Goal: Task Accomplishment & Management: Use online tool/utility

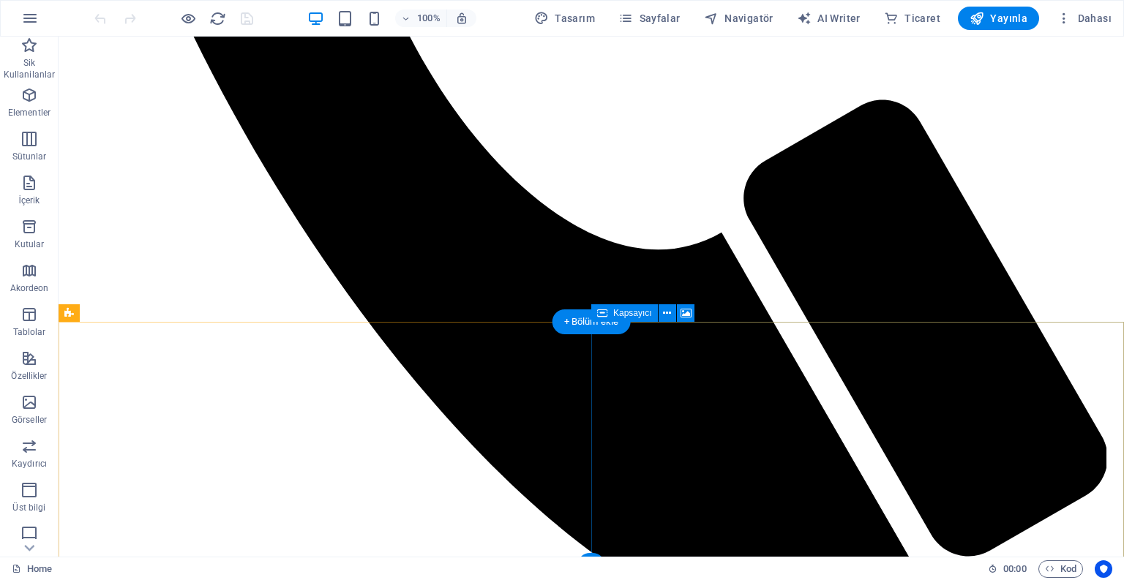
scroll to position [877, 0]
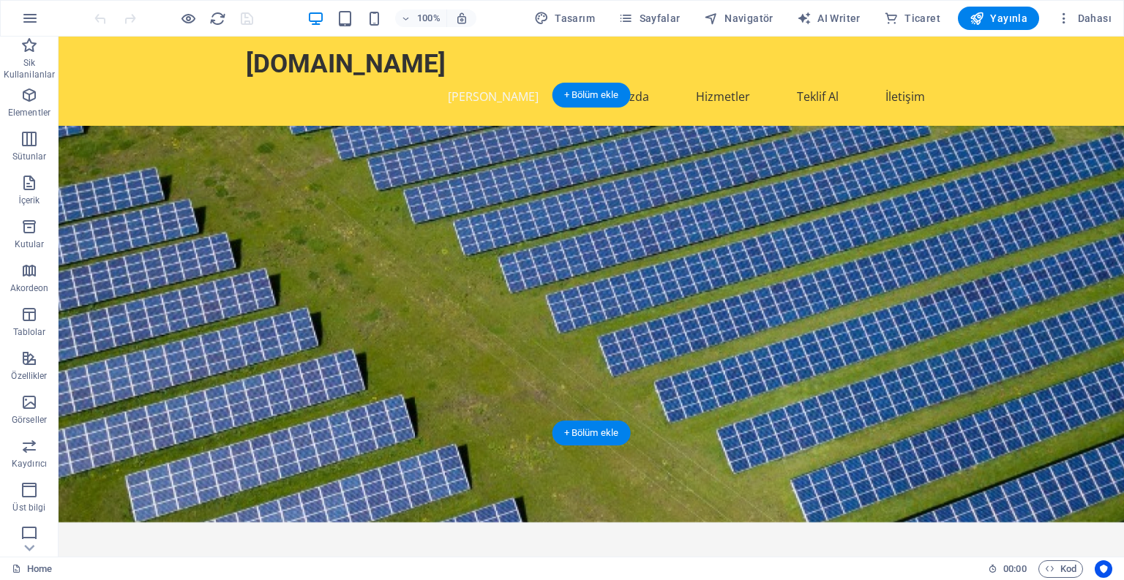
scroll to position [0, 0]
click at [735, 19] on span "Navigatör" at bounding box center [739, 18] width 70 height 15
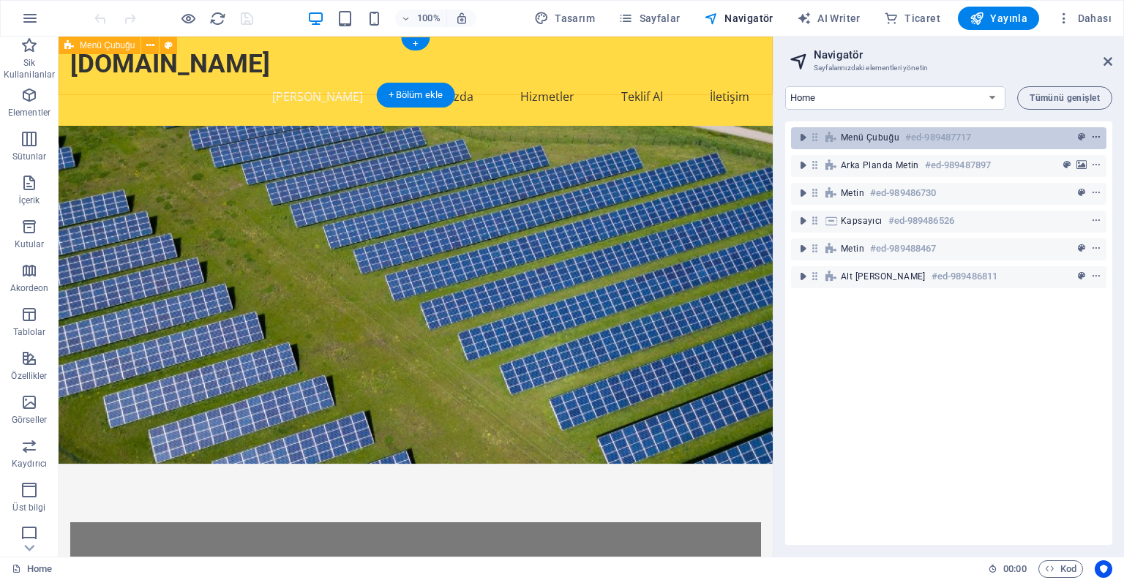
click at [1091, 138] on icon "context-menu" at bounding box center [1096, 137] width 10 height 10
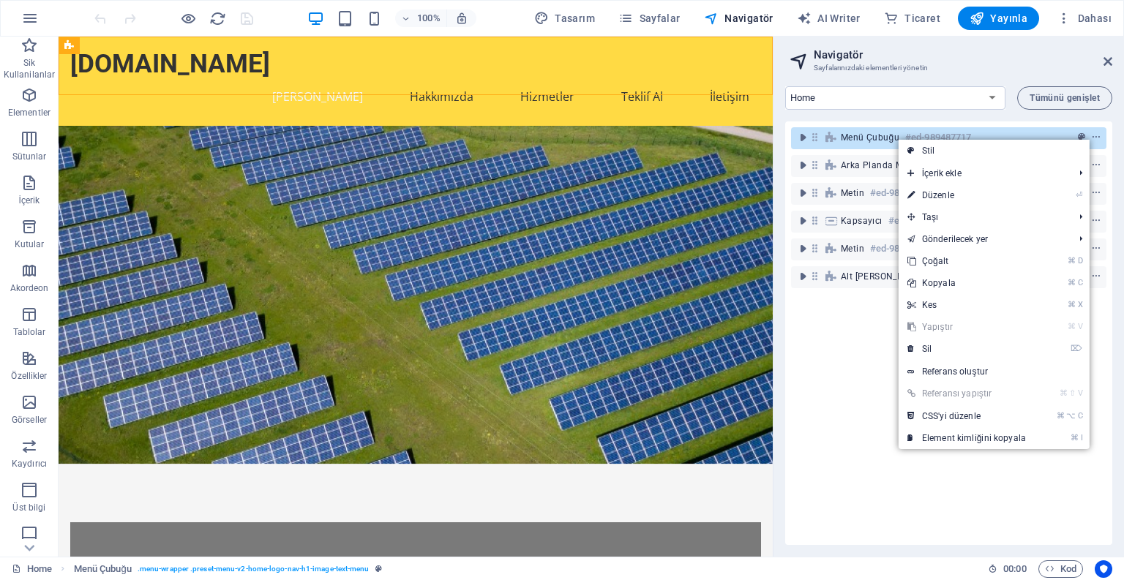
drag, startPoint x: 955, startPoint y: 487, endPoint x: 947, endPoint y: 482, distance: 9.2
click at [954, 487] on div "Menü Çubuğu #ed-989487717 Arka planda metin #ed-989487897 Metin #ed-989486730 K…" at bounding box center [948, 333] width 327 height 424
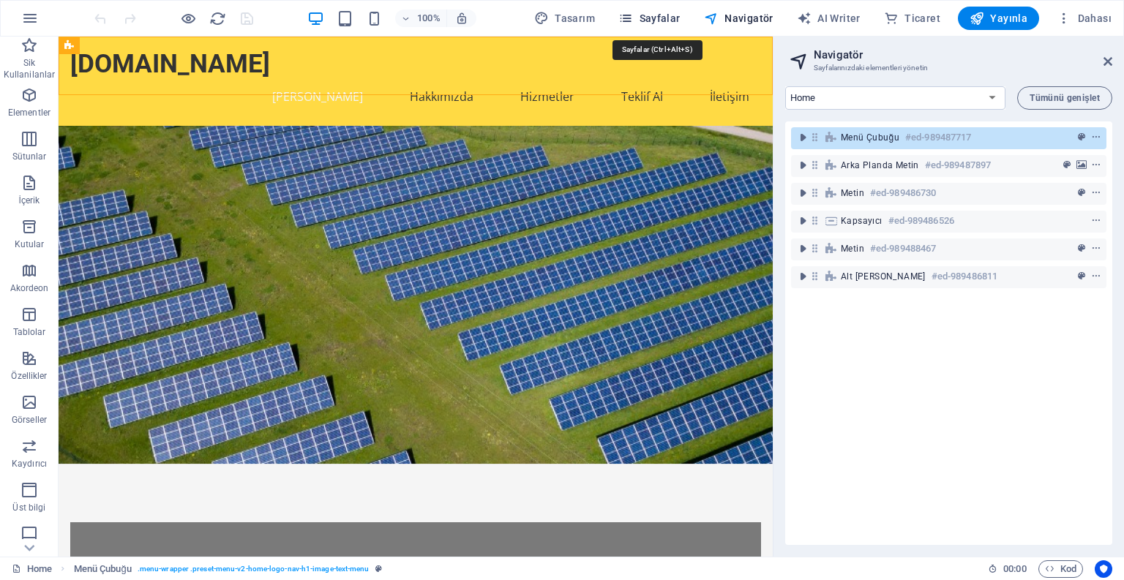
click at [658, 19] on span "Sayfalar" at bounding box center [649, 18] width 62 height 15
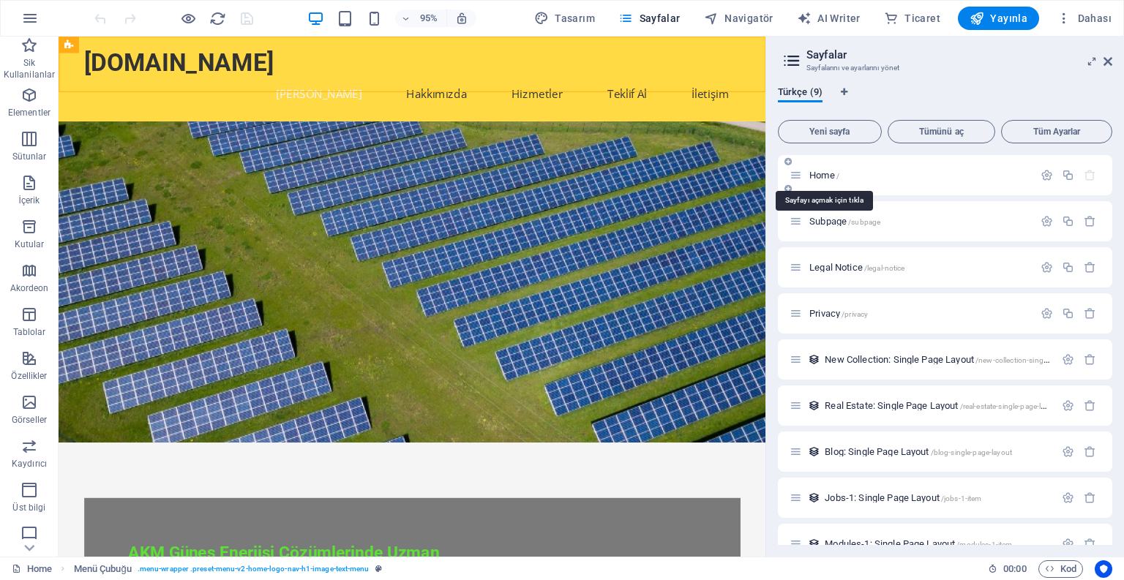
click at [811, 176] on span "Home /" at bounding box center [824, 175] width 30 height 11
click at [795, 177] on icon at bounding box center [796, 175] width 12 height 12
click at [839, 176] on span "/" at bounding box center [837, 176] width 3 height 8
click at [853, 177] on p "Home /" at bounding box center [919, 175] width 220 height 10
click at [1108, 65] on icon at bounding box center [1107, 62] width 9 height 12
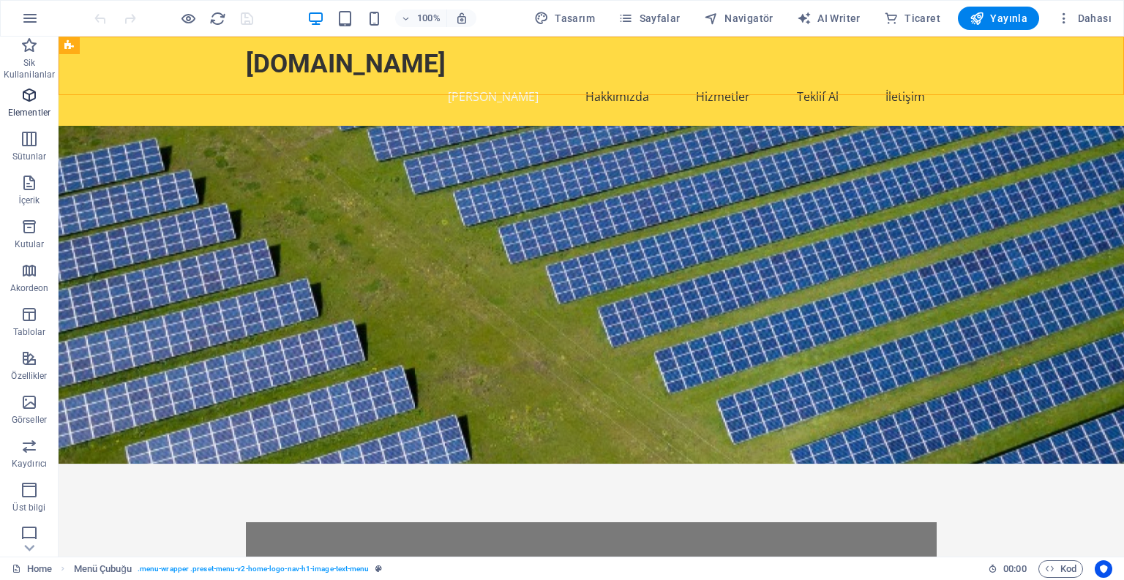
click at [32, 110] on p "Elementler" at bounding box center [29, 113] width 42 height 12
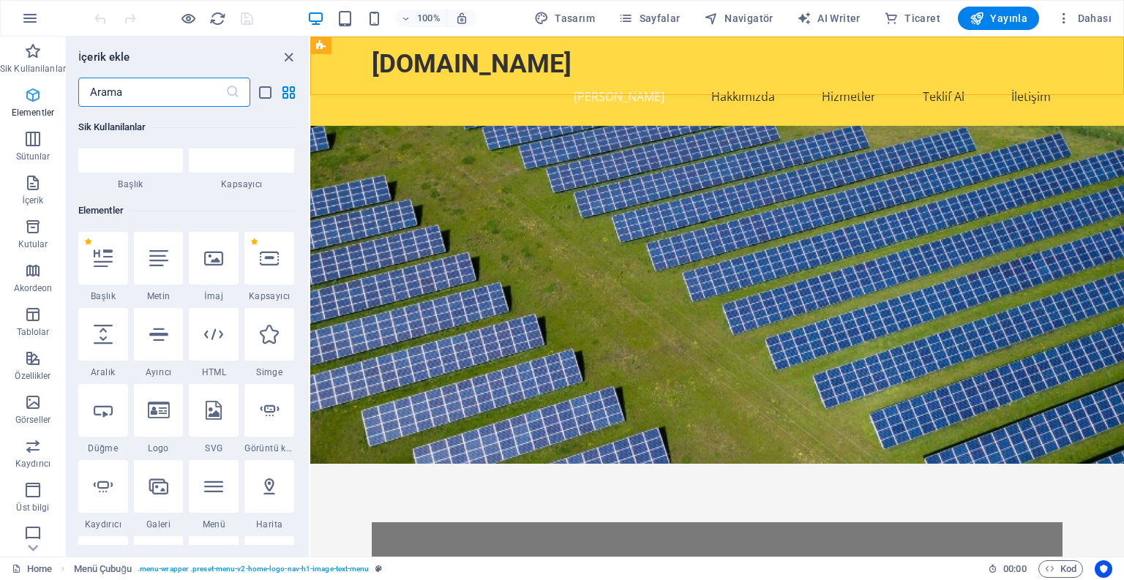
scroll to position [156, 0]
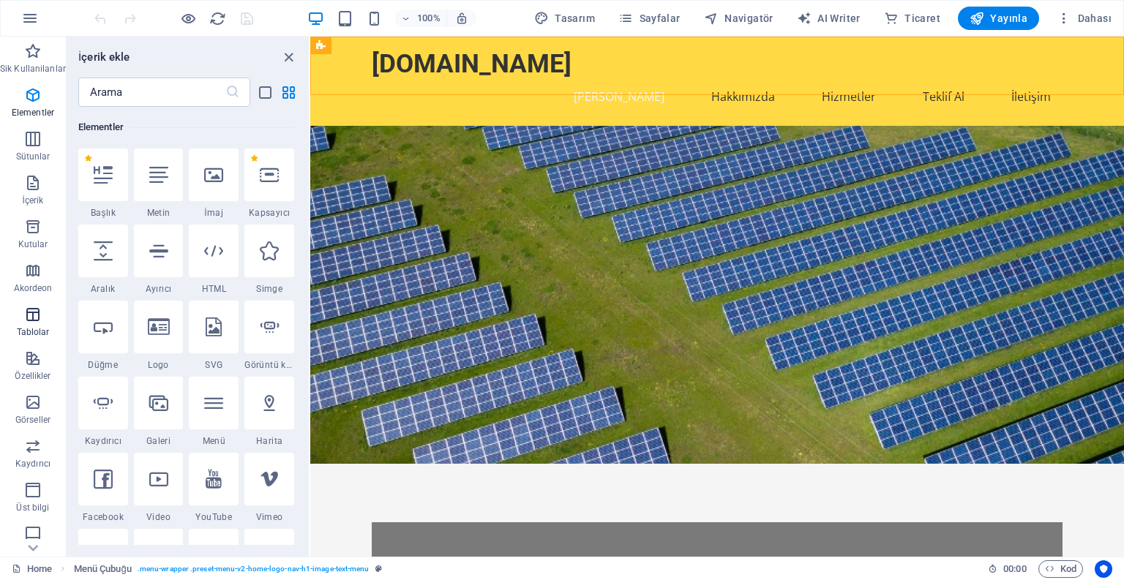
click at [31, 322] on icon "button" at bounding box center [33, 315] width 18 height 18
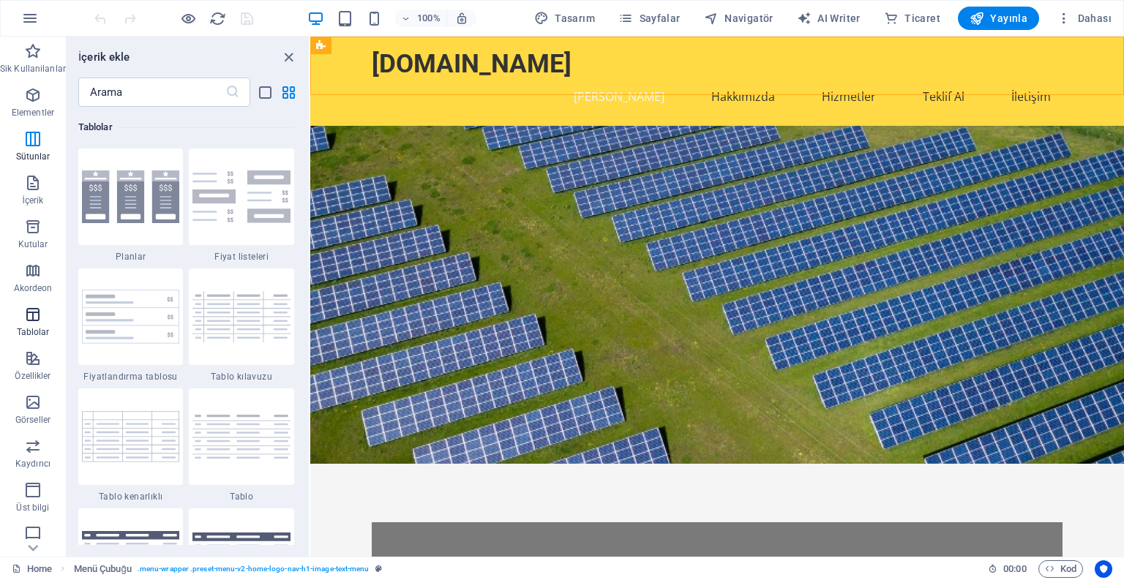
scroll to position [5068, 0]
click at [26, 367] on icon "button" at bounding box center [33, 359] width 18 height 18
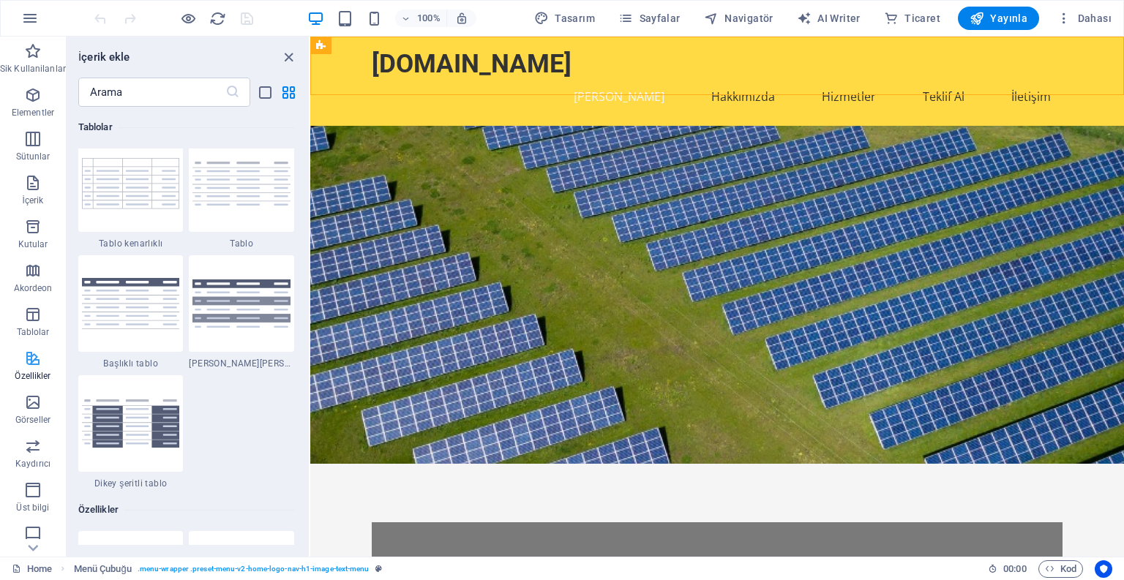
scroll to position [5704, 0]
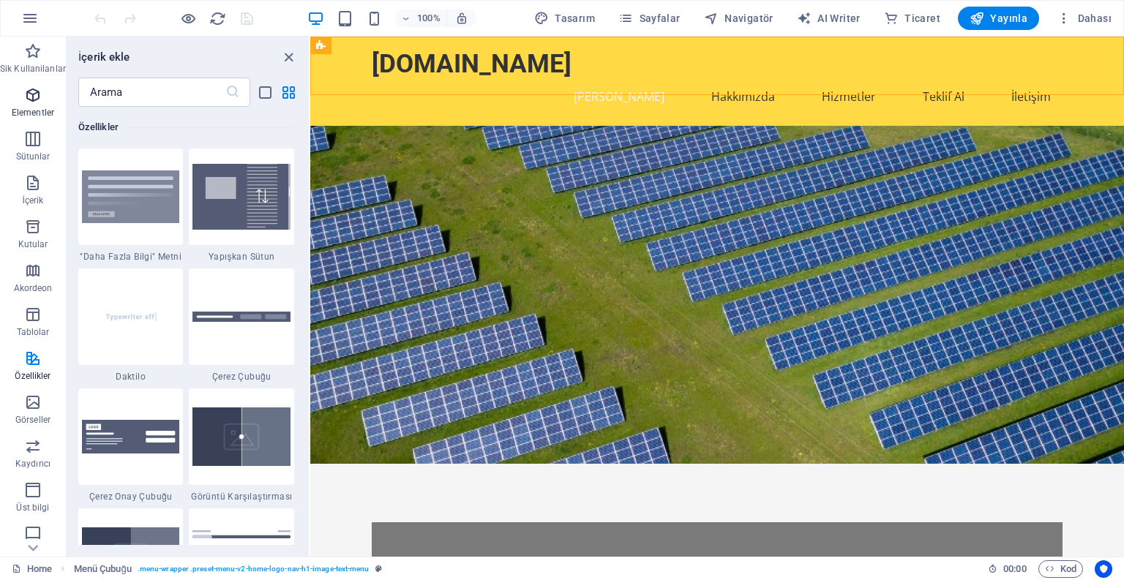
click at [31, 102] on icon "button" at bounding box center [33, 95] width 18 height 18
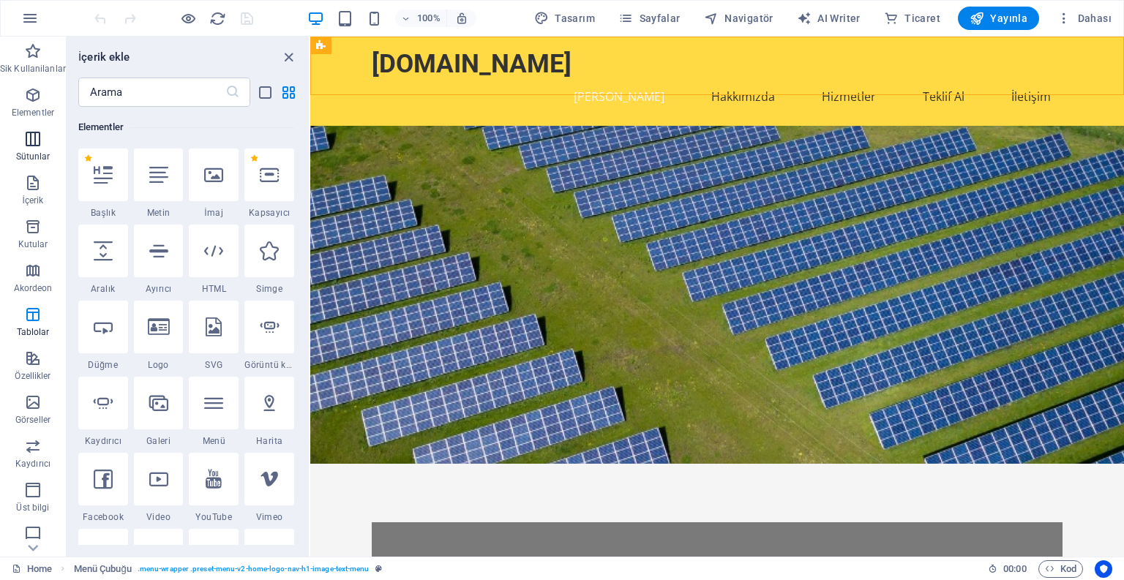
click at [30, 149] on span "Sütunlar" at bounding box center [33, 147] width 66 height 35
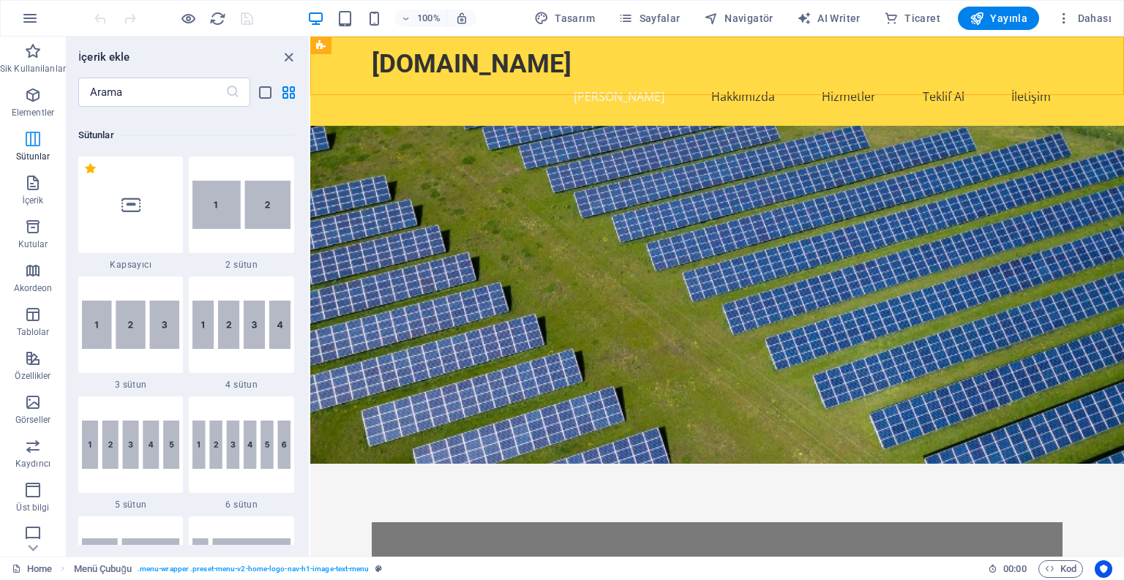
scroll to position [724, 0]
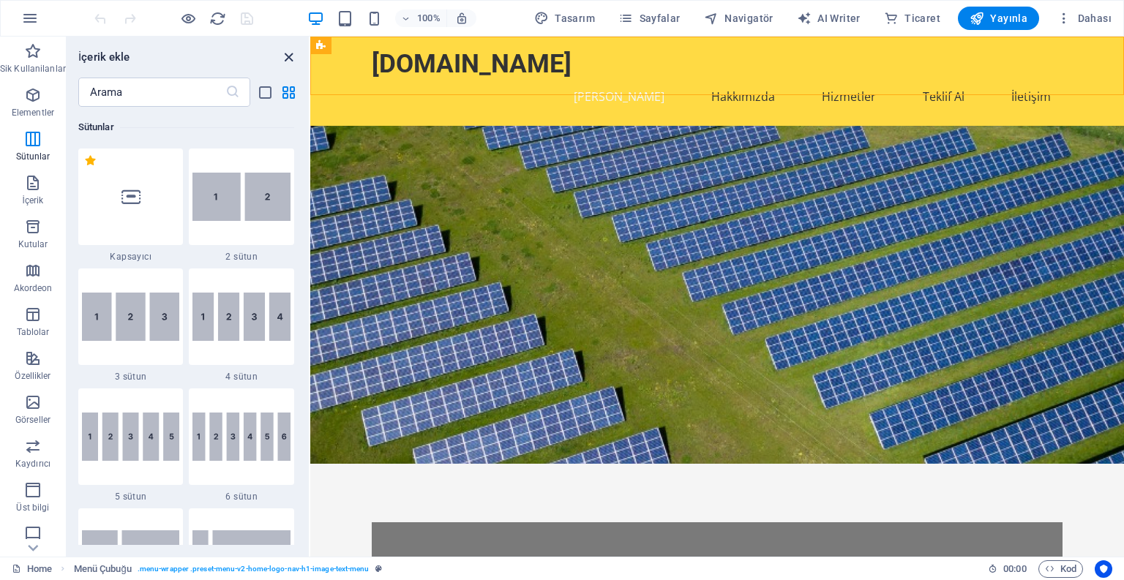
click at [290, 58] on icon "close panel" at bounding box center [288, 57] width 17 height 17
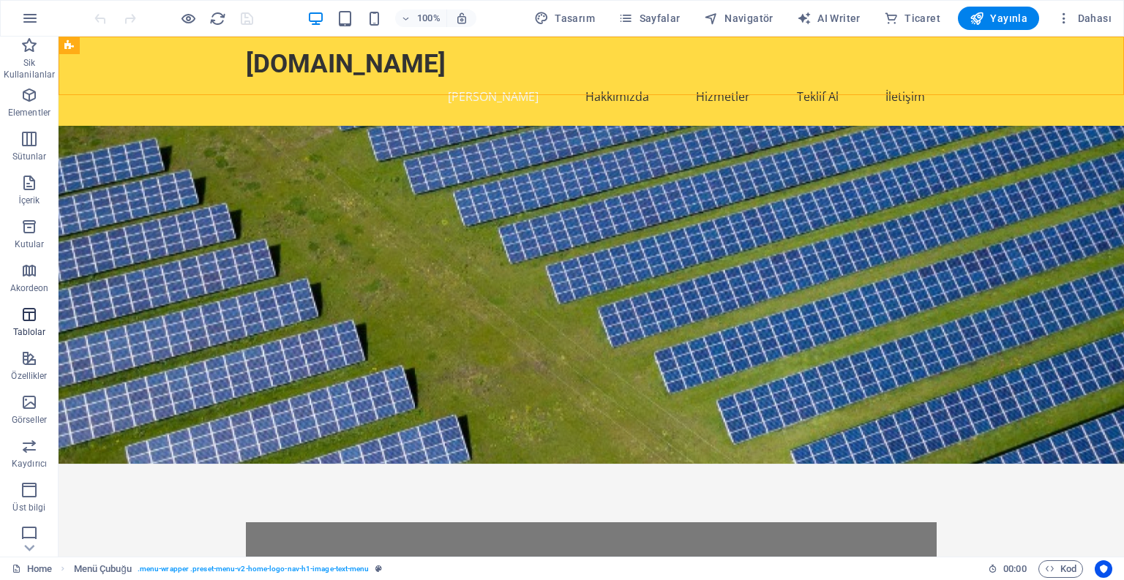
click at [28, 323] on span "Tablolar" at bounding box center [29, 323] width 59 height 35
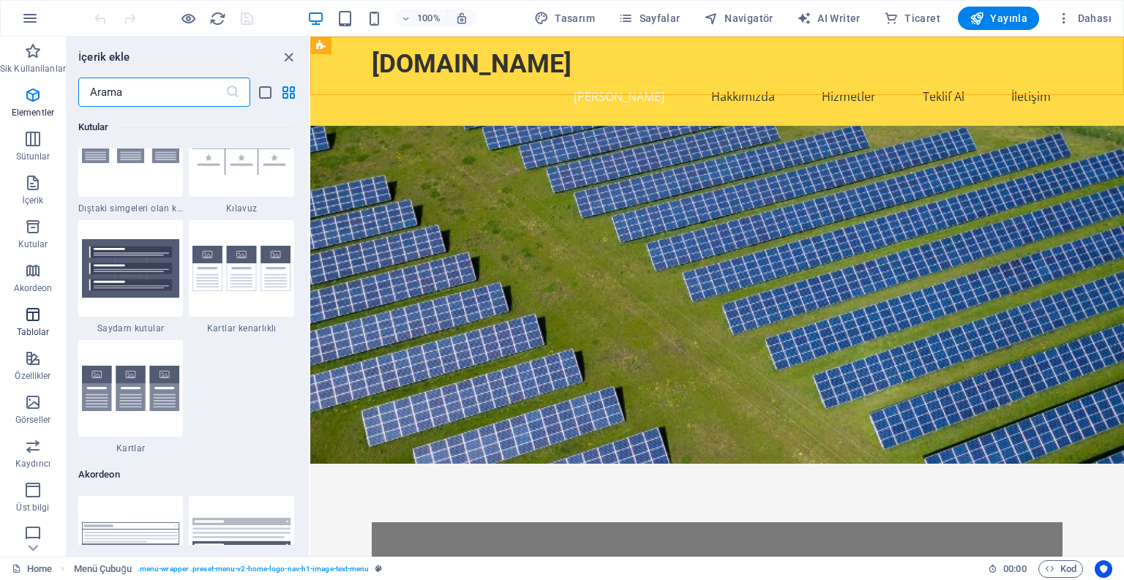
scroll to position [5068, 0]
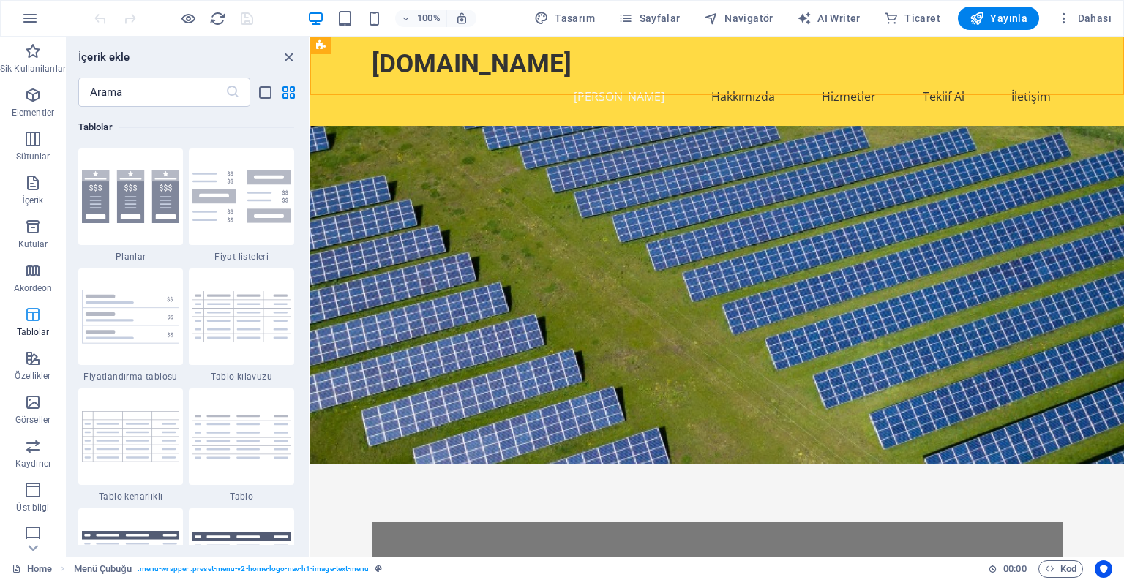
click at [28, 323] on span "Tablolar" at bounding box center [33, 323] width 66 height 35
click at [287, 59] on icon "close panel" at bounding box center [288, 57] width 17 height 17
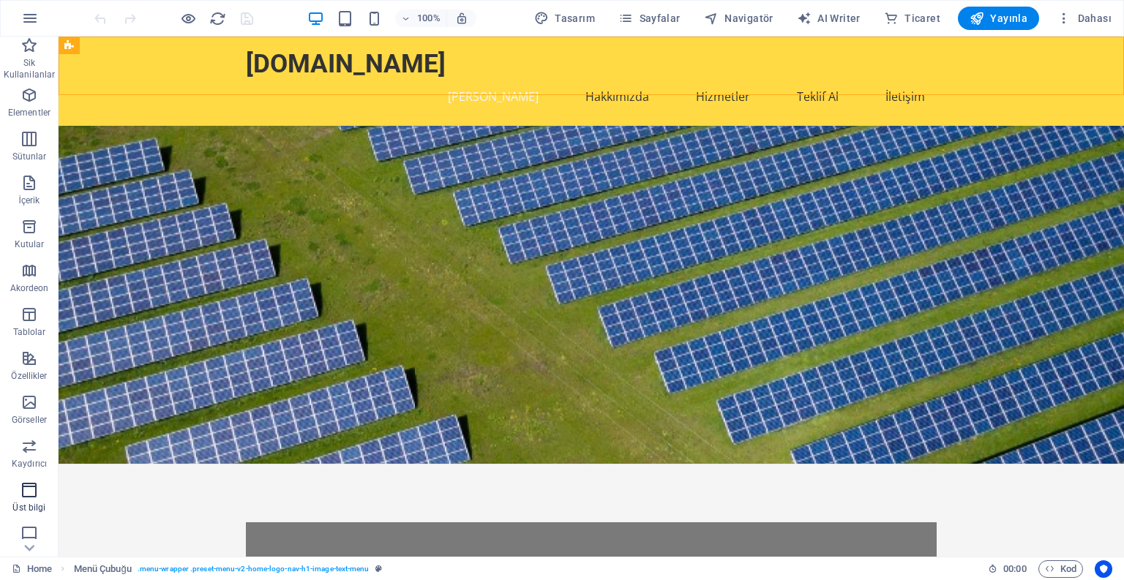
click at [31, 493] on icon "button" at bounding box center [29, 490] width 18 height 18
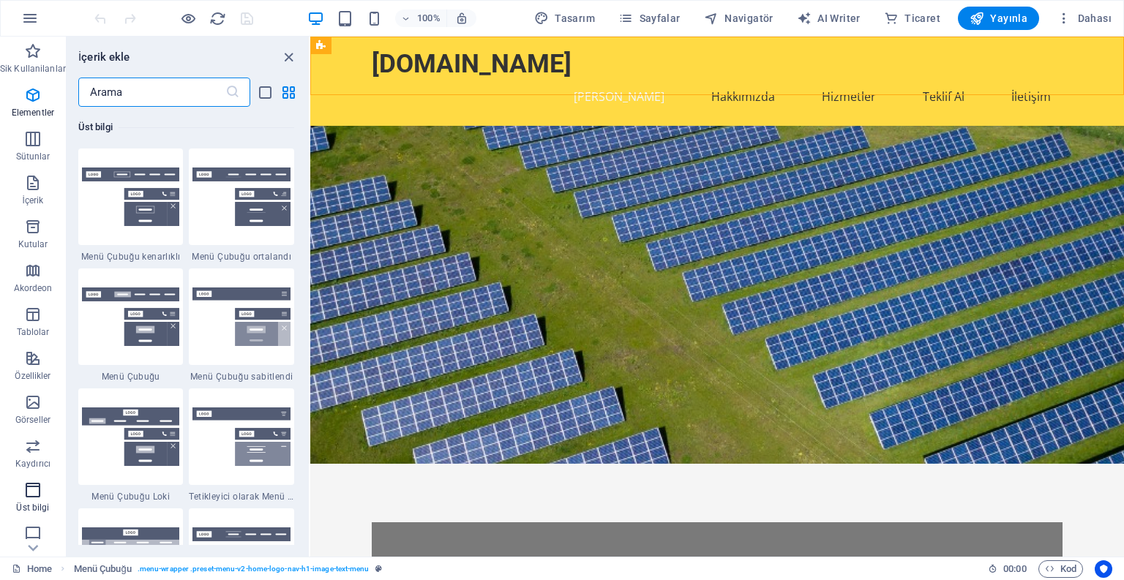
scroll to position [8811, 0]
click at [31, 544] on icon at bounding box center [33, 548] width 20 height 20
click at [288, 55] on icon "close panel" at bounding box center [288, 57] width 17 height 17
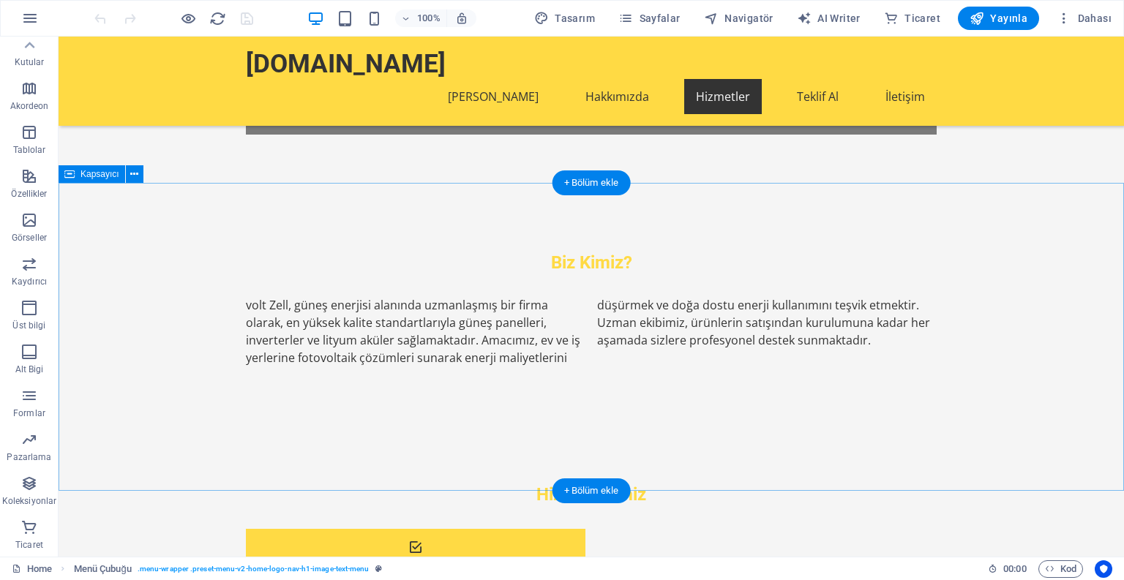
scroll to position [525, 0]
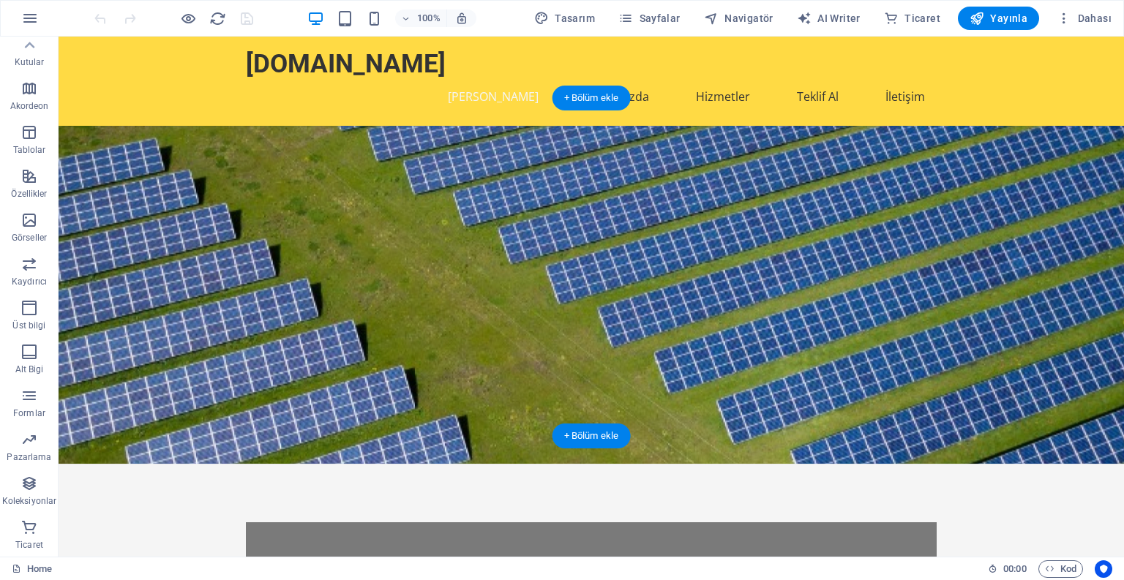
scroll to position [0, 0]
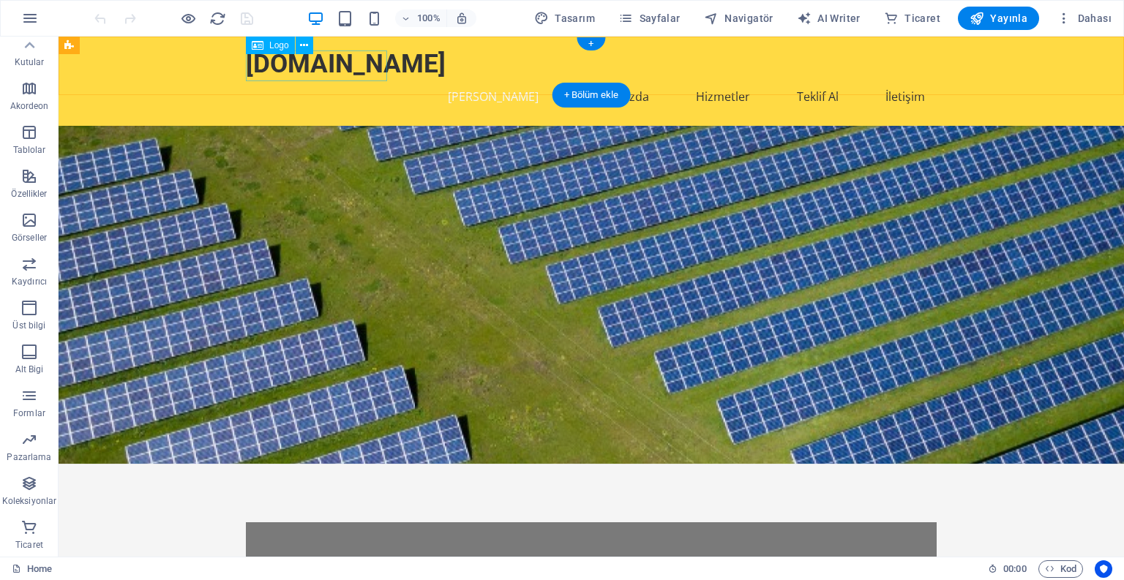
click at [315, 72] on div "[DOMAIN_NAME]" at bounding box center [591, 63] width 691 height 31
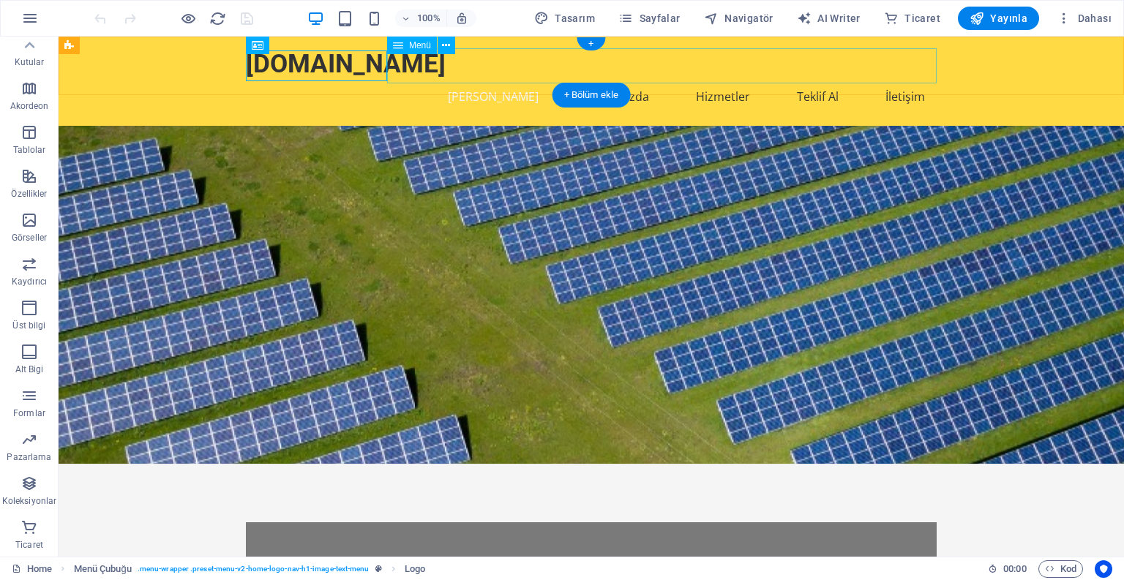
click at [523, 79] on nav "[PERSON_NAME] Hakkımızda Hizmetler Teklif Al İletişim" at bounding box center [591, 96] width 691 height 35
click at [511, 79] on nav "[PERSON_NAME] Hakkımızda Hizmetler Teklif Al İletişim" at bounding box center [591, 96] width 691 height 35
click at [601, 79] on nav "[PERSON_NAME] Hakkımızda Hizmetler Teklif Al İletişim" at bounding box center [591, 96] width 691 height 35
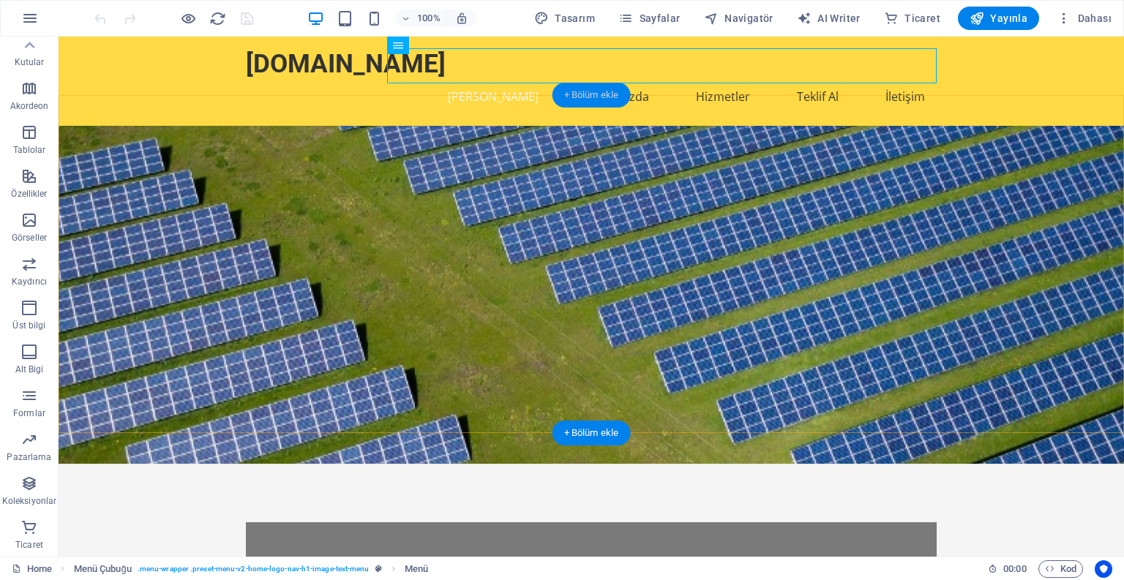
click at [590, 96] on div "+ Bölüm ekle" at bounding box center [591, 95] width 78 height 25
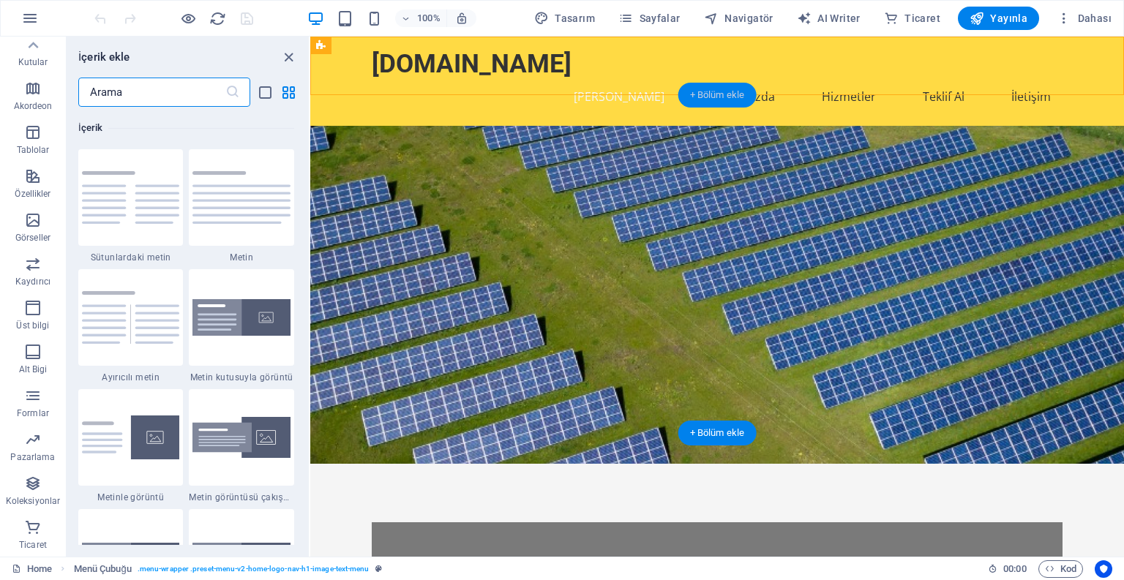
scroll to position [2560, 0]
click at [94, 97] on input "text" at bounding box center [151, 92] width 147 height 29
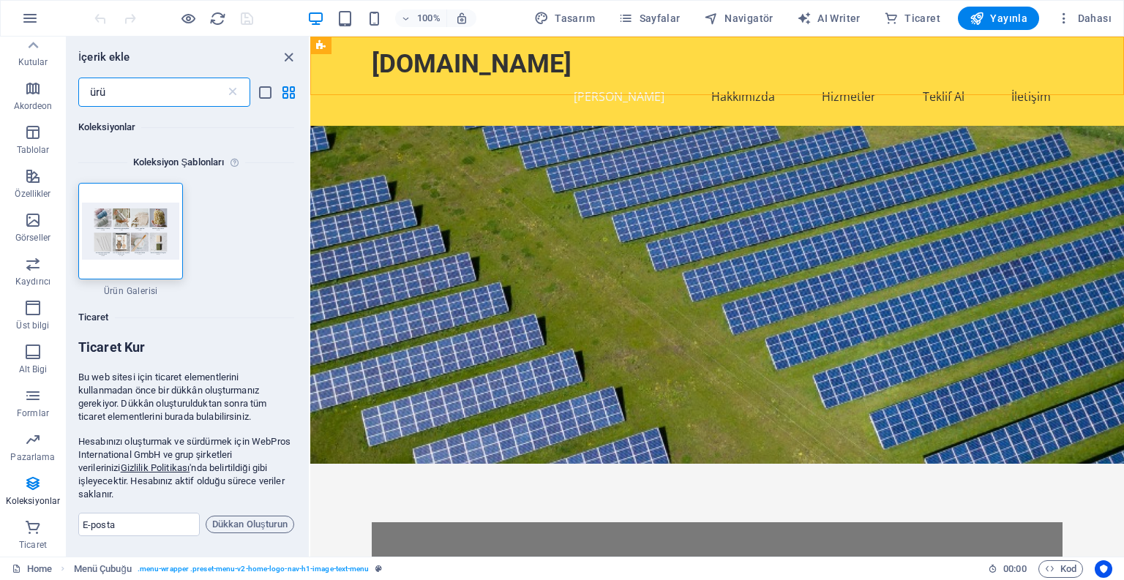
scroll to position [0, 0]
type input "ürü"
click at [135, 201] on div at bounding box center [130, 232] width 105 height 97
click at [133, 221] on img at bounding box center [131, 231] width 98 height 57
click at [131, 228] on img at bounding box center [131, 231] width 98 height 57
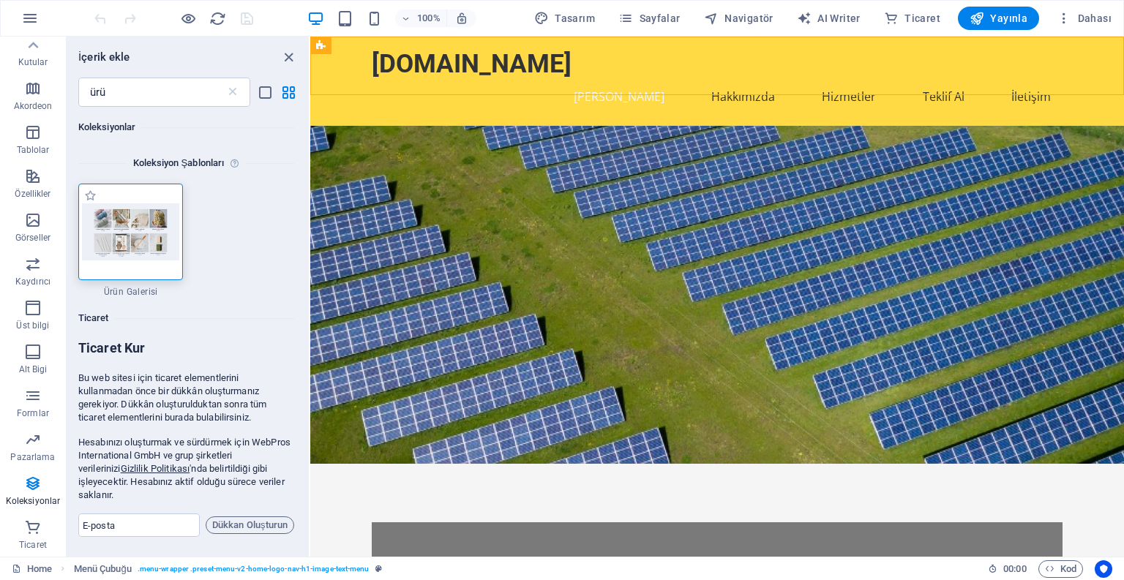
click at [130, 228] on img at bounding box center [131, 231] width 98 height 57
click at [121, 245] on img at bounding box center [131, 231] width 98 height 57
click at [159, 247] on img at bounding box center [131, 231] width 98 height 57
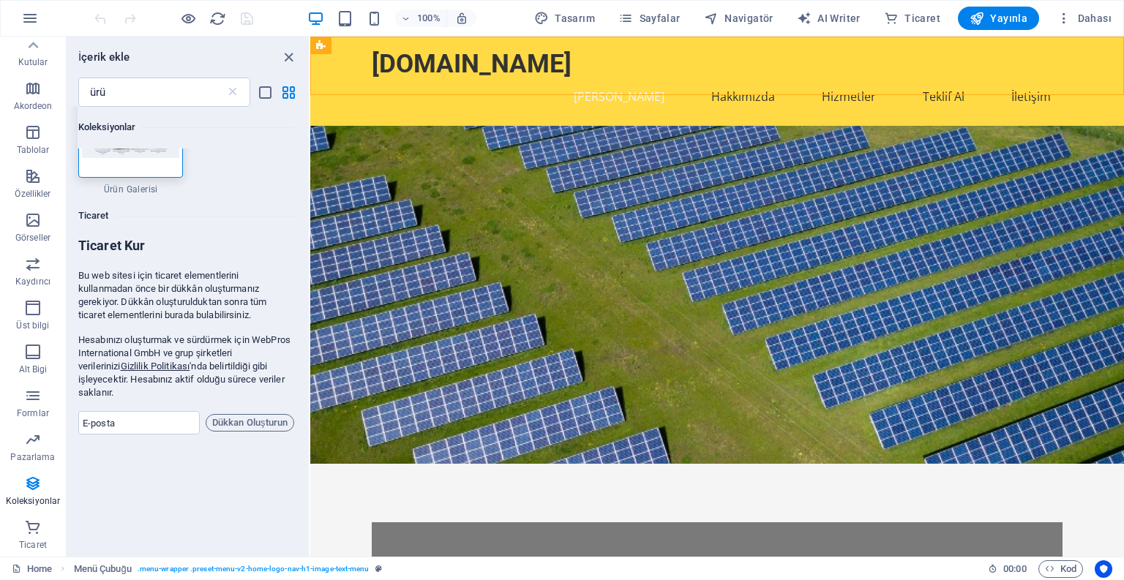
scroll to position [135, 0]
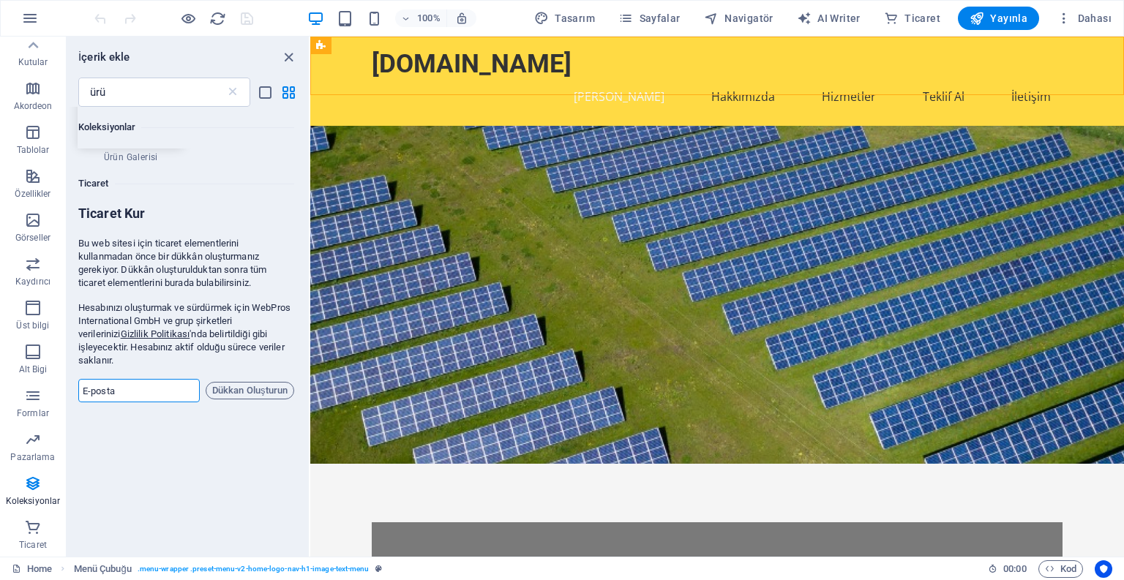
click at [121, 379] on input "email" at bounding box center [138, 390] width 121 height 23
type input "[EMAIL_ADDRESS][DOMAIN_NAME]"
click at [241, 382] on span "Dükkan Oluşturun" at bounding box center [249, 391] width 75 height 18
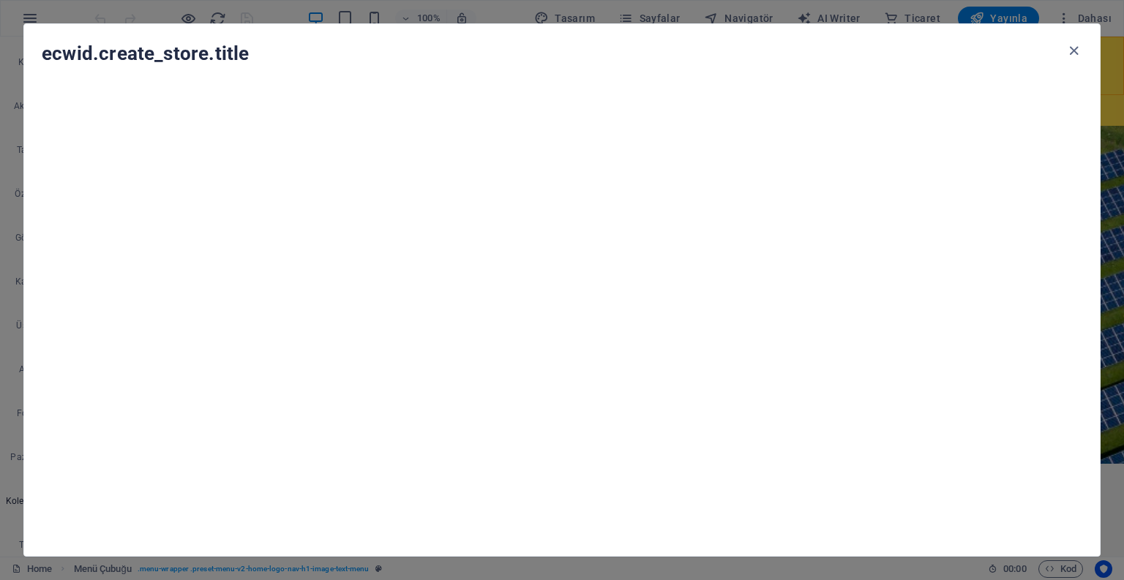
drag, startPoint x: 1073, startPoint y: 50, endPoint x: 1048, endPoint y: 66, distance: 29.6
click at [1073, 50] on icon "button" at bounding box center [1073, 50] width 17 height 17
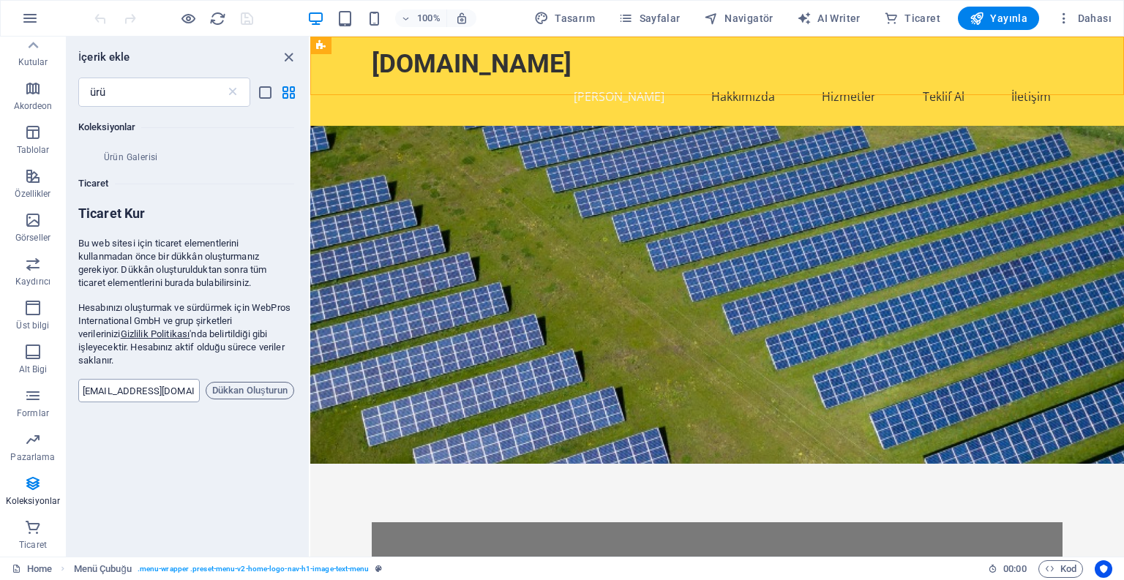
click at [174, 380] on input "[EMAIL_ADDRESS][DOMAIN_NAME]" at bounding box center [138, 390] width 121 height 23
drag, startPoint x: 233, startPoint y: 96, endPoint x: 236, endPoint y: 103, distance: 7.9
click at [233, 96] on icon at bounding box center [232, 92] width 15 height 15
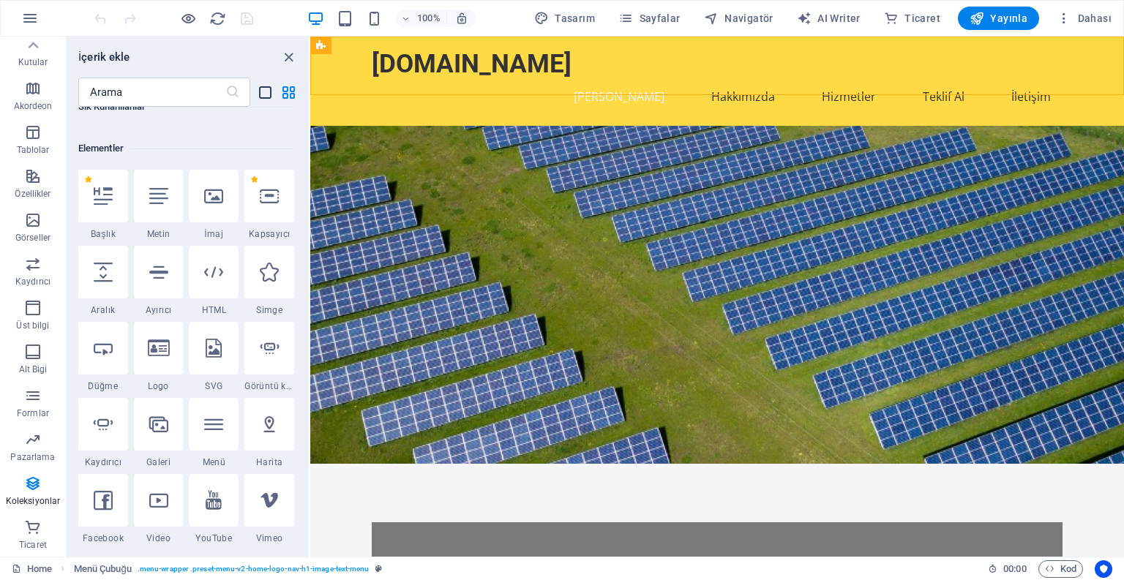
click at [260, 94] on icon "list-view" at bounding box center [265, 92] width 17 height 17
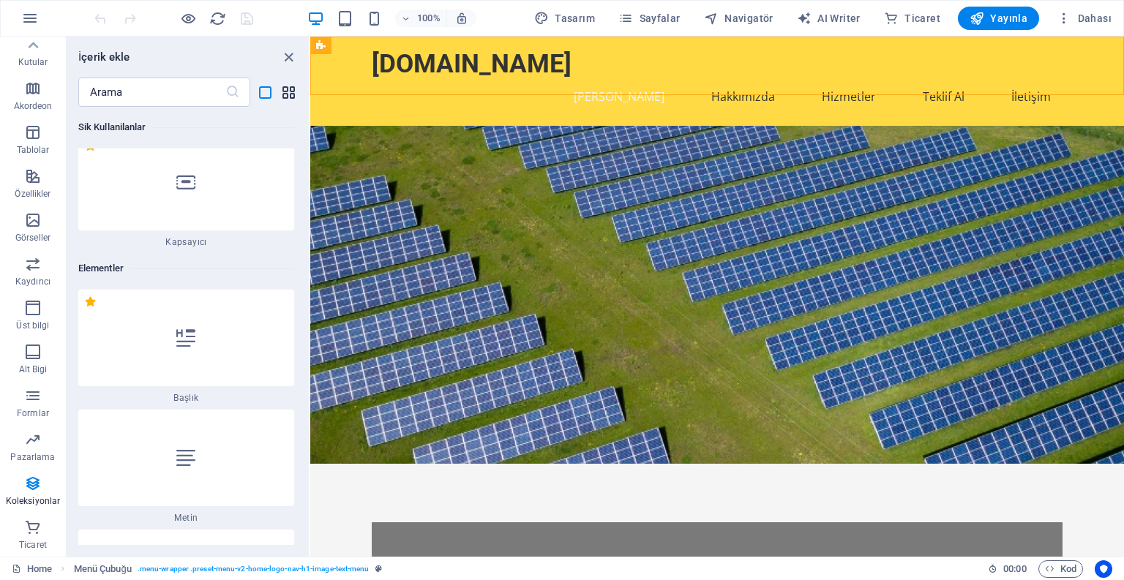
click at [282, 91] on icon "grid-view" at bounding box center [288, 92] width 17 height 17
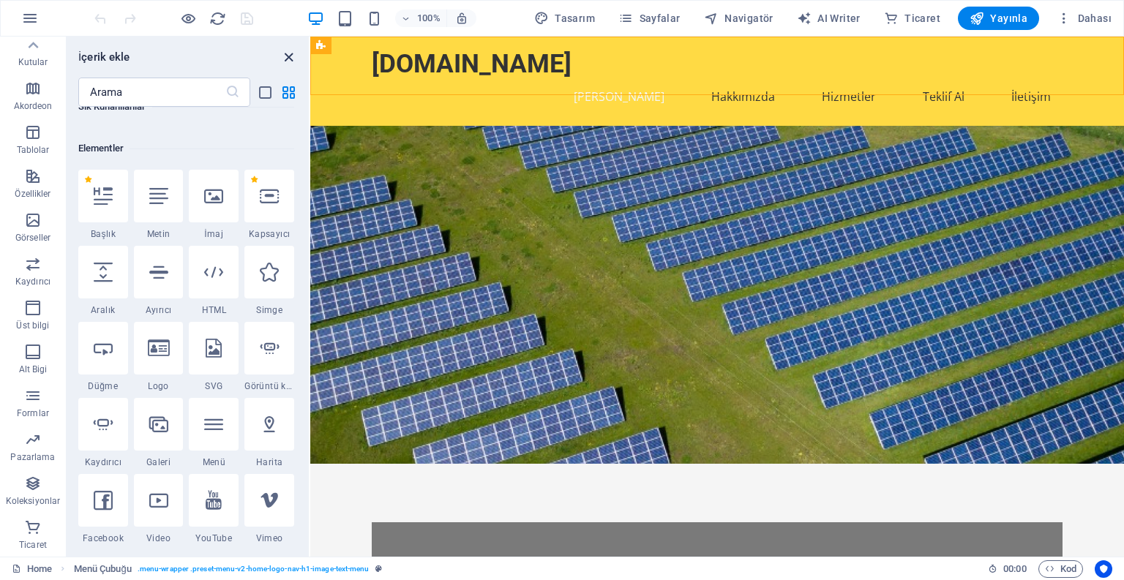
click at [286, 59] on icon "close panel" at bounding box center [288, 57] width 17 height 17
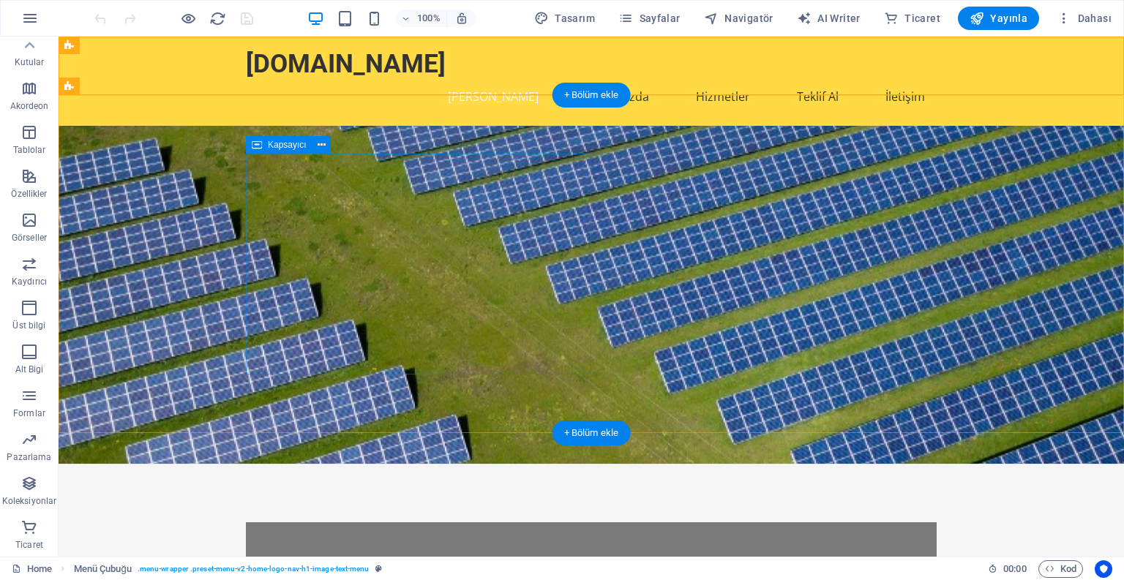
scroll to position [0, 0]
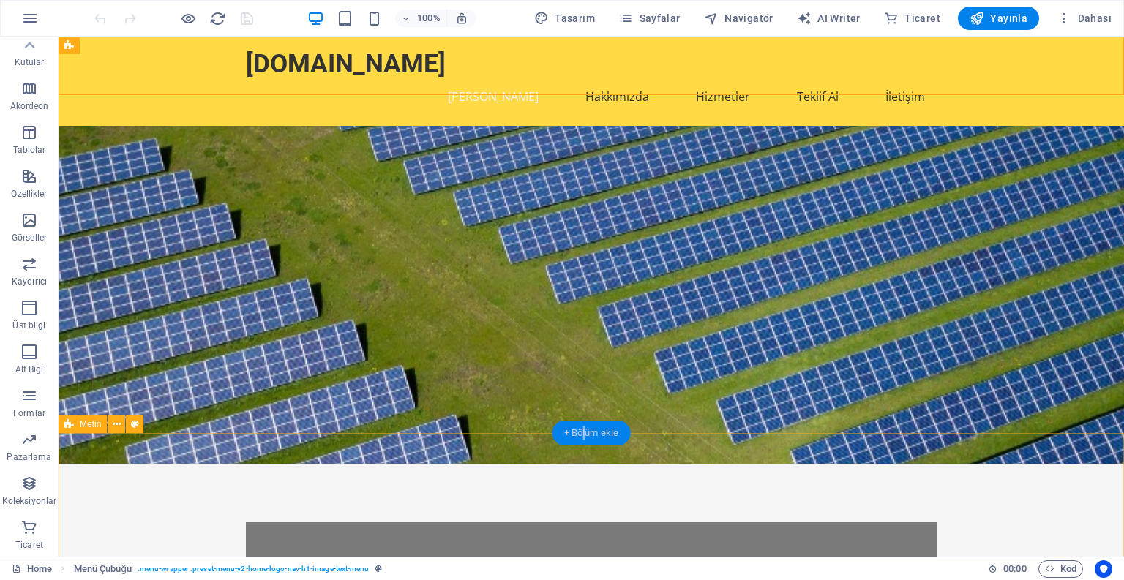
click at [582, 432] on div "+ Bölüm ekle" at bounding box center [591, 433] width 78 height 25
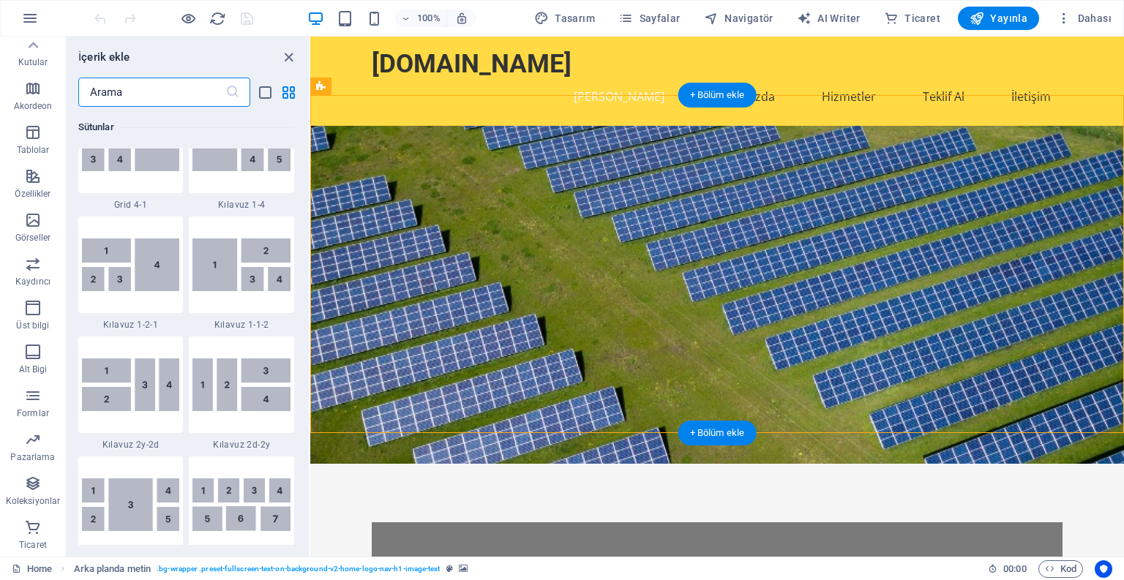
scroll to position [2560, 0]
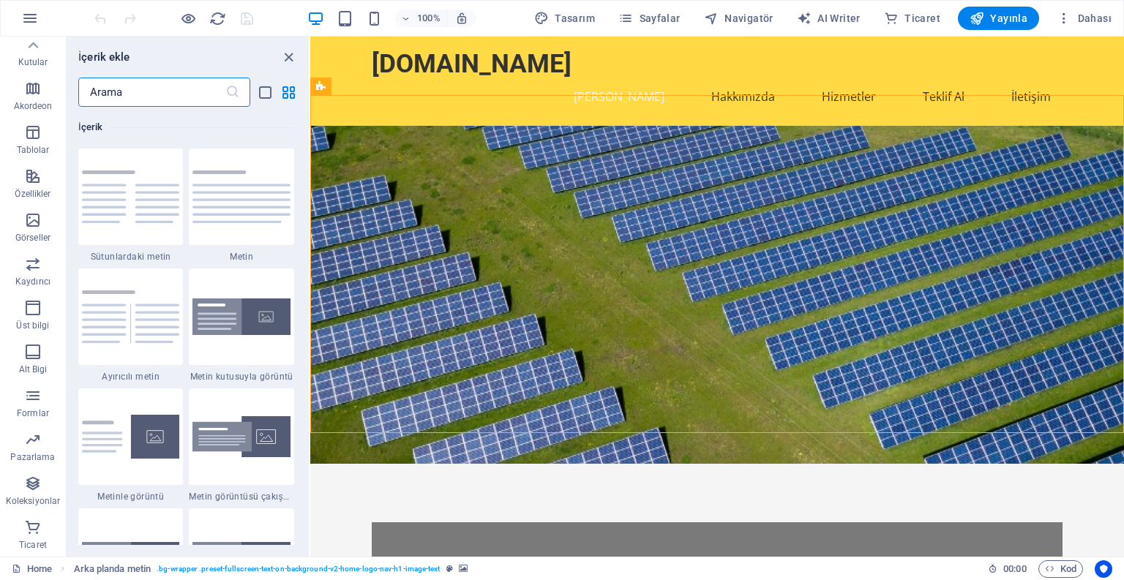
click at [100, 91] on input "text" at bounding box center [151, 92] width 147 height 29
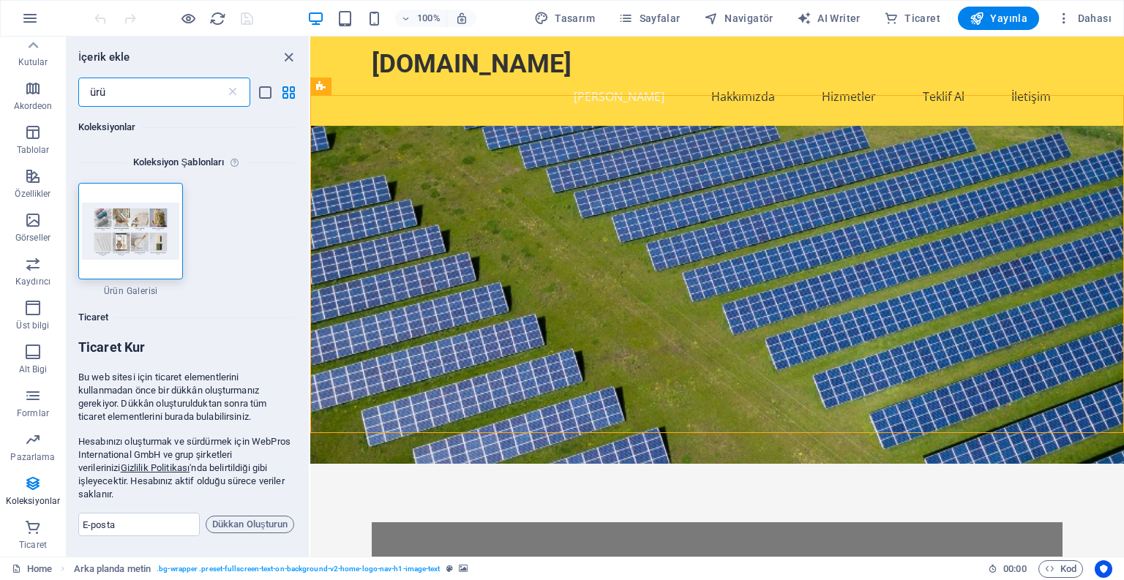
scroll to position [0, 0]
type input "ü"
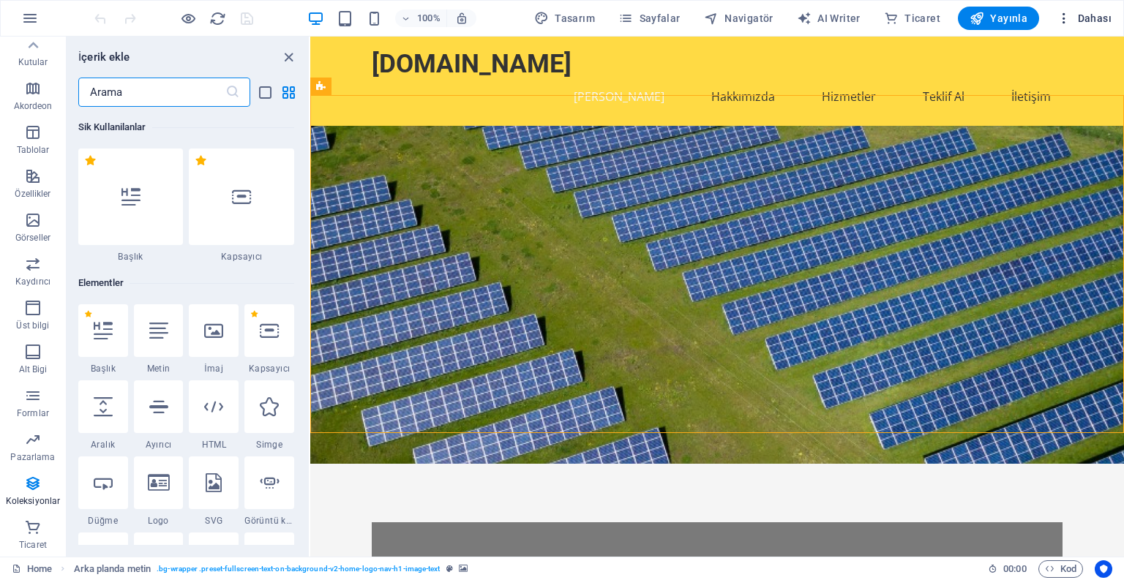
click at [1084, 20] on span "Dahası" at bounding box center [1084, 18] width 55 height 15
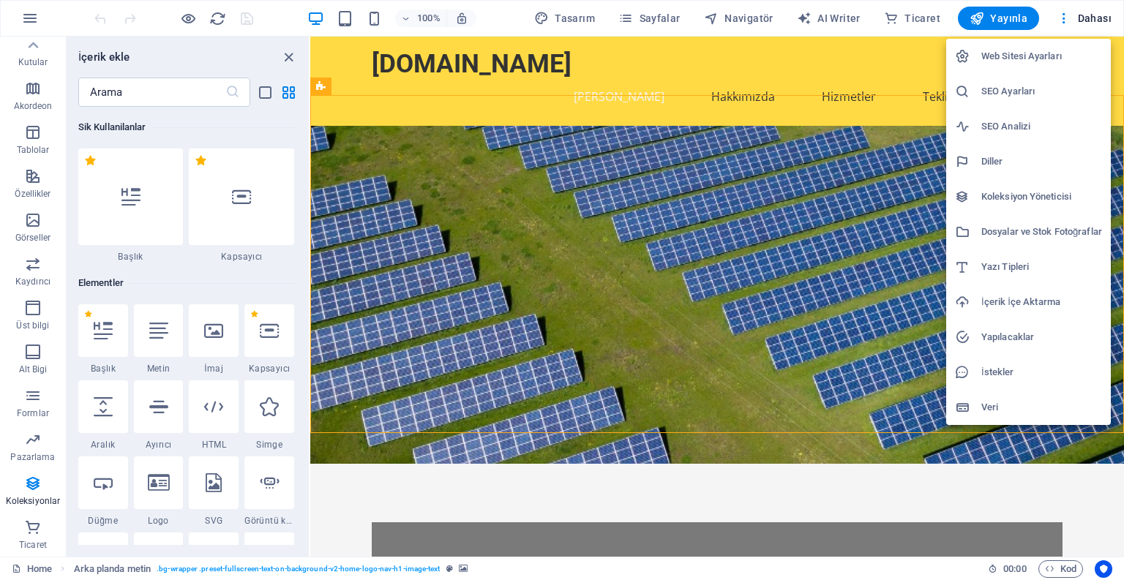
click at [290, 59] on div at bounding box center [562, 290] width 1124 height 580
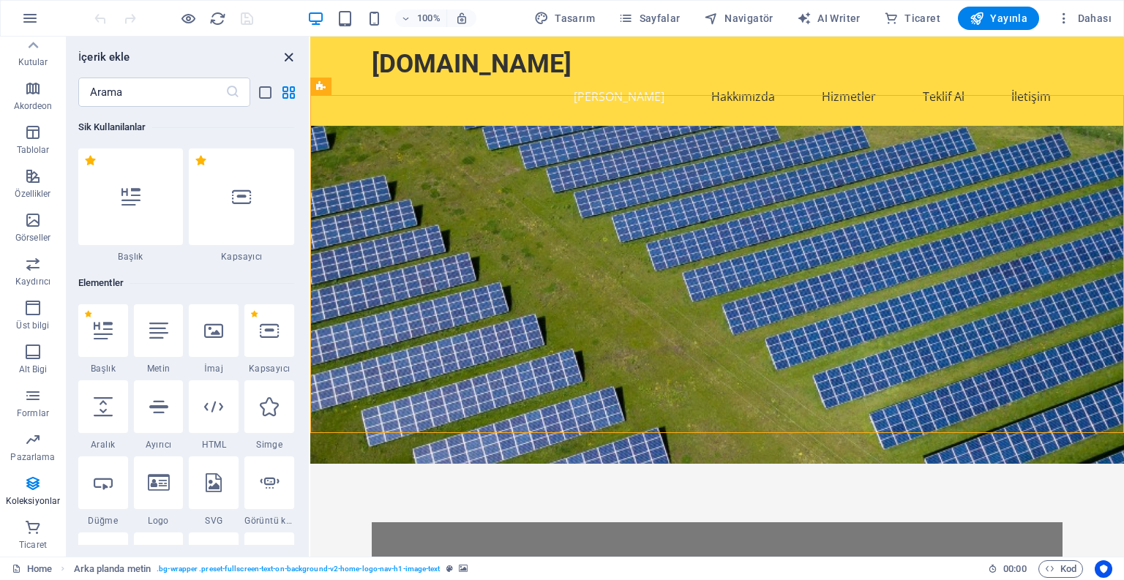
click at [287, 57] on icon "close panel" at bounding box center [288, 57] width 17 height 17
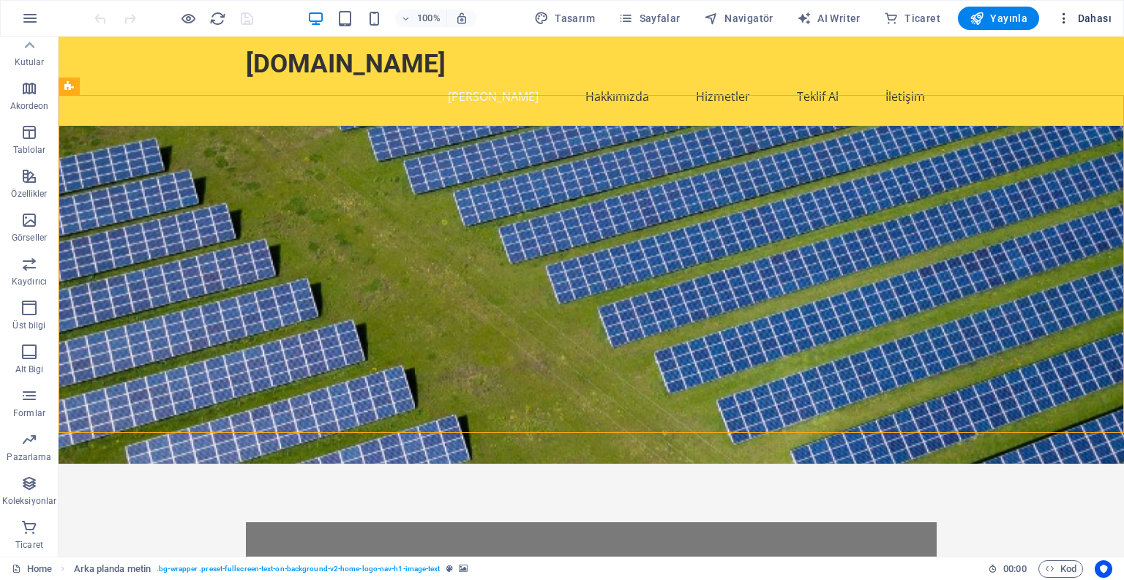
click at [1062, 21] on icon "button" at bounding box center [1064, 18] width 15 height 15
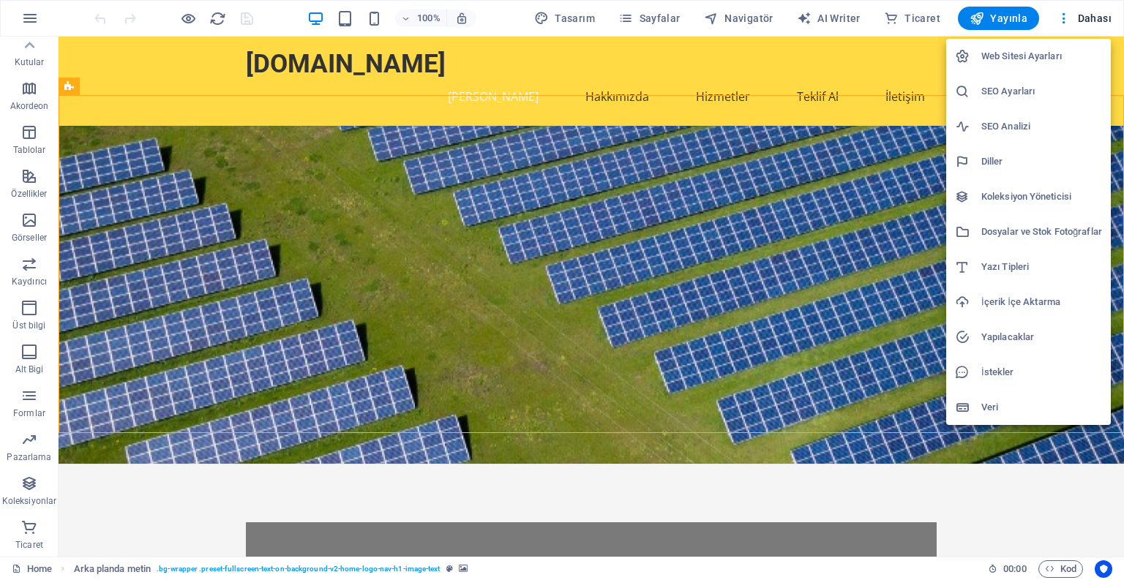
click at [1013, 306] on h6 "İçerik İçe Aktarma" at bounding box center [1041, 302] width 121 height 18
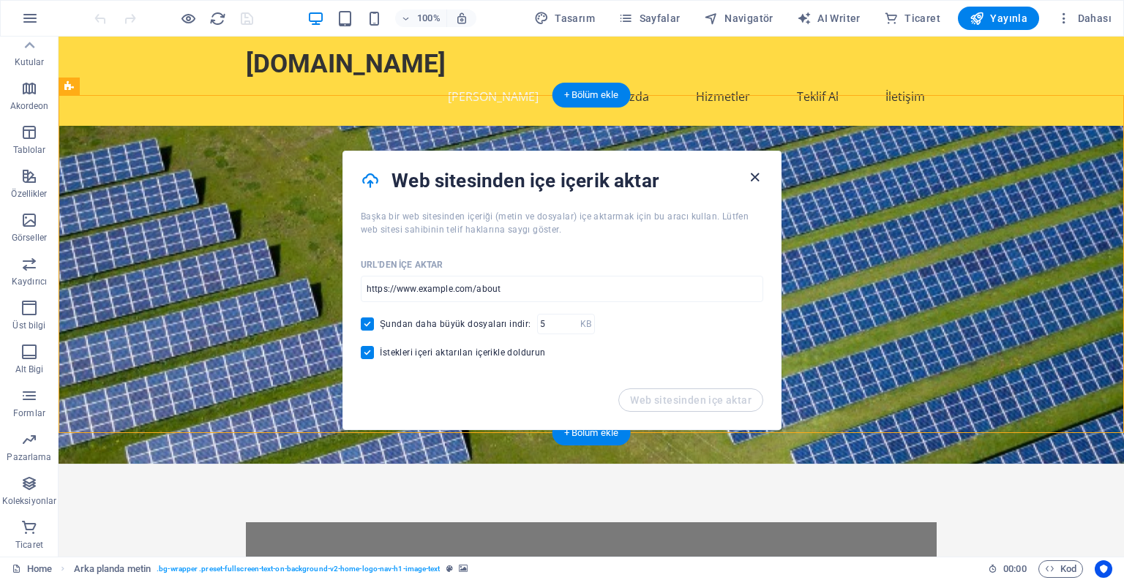
click at [751, 176] on icon "button" at bounding box center [754, 177] width 17 height 17
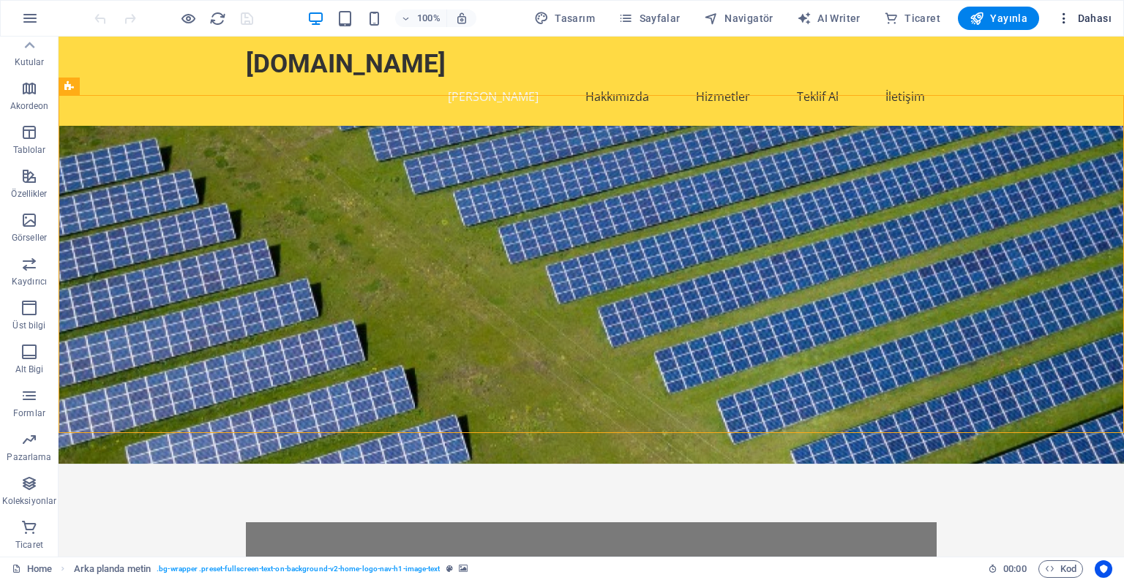
click at [1069, 20] on icon "button" at bounding box center [1064, 18] width 15 height 15
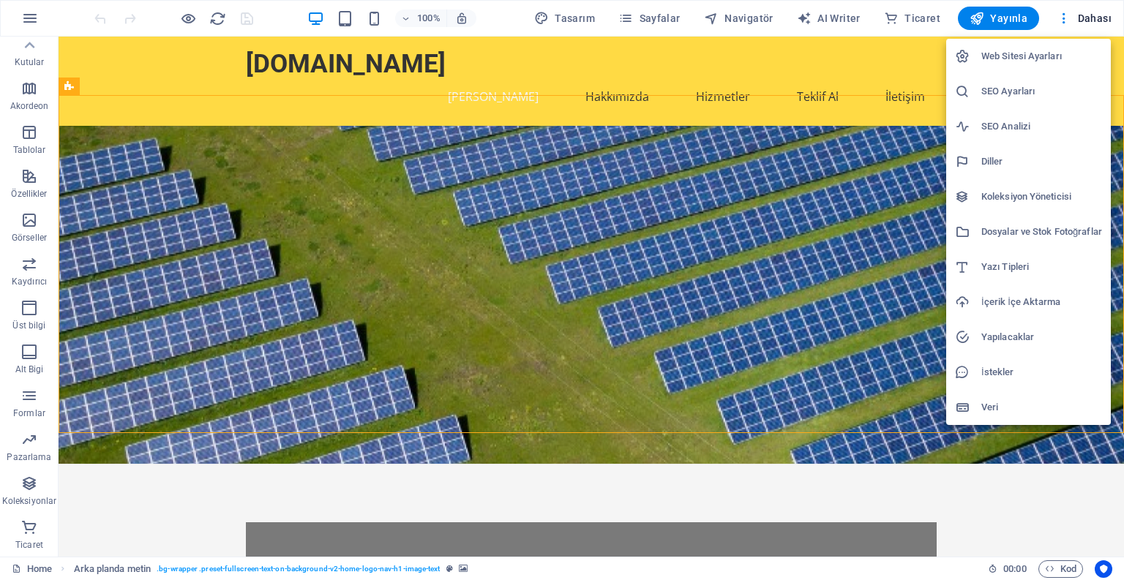
click at [1002, 339] on h6 "Yapılacaklar" at bounding box center [1041, 338] width 121 height 18
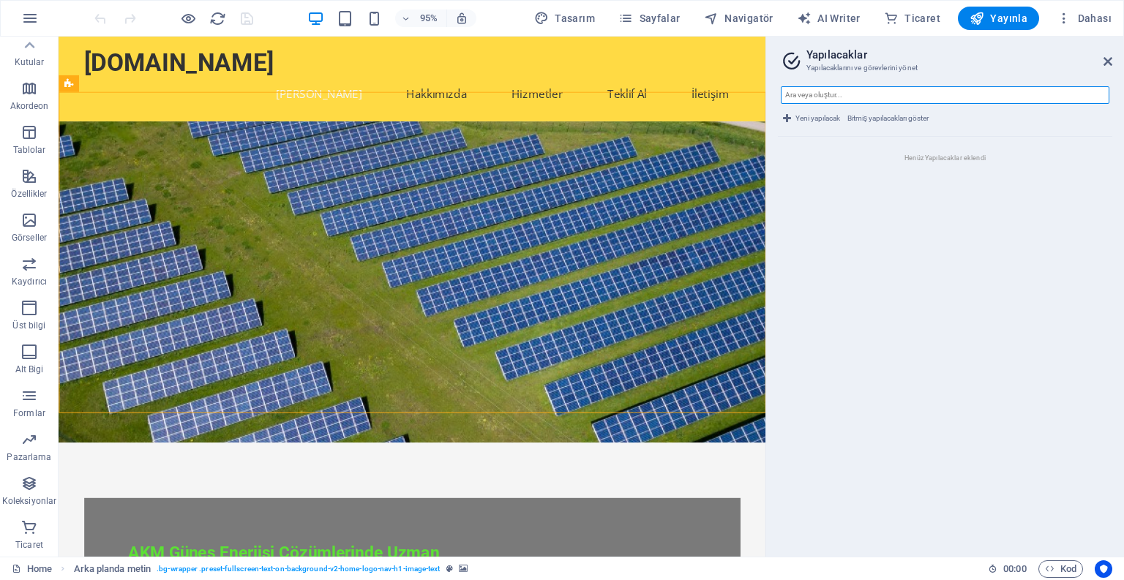
click at [805, 93] on input "text" at bounding box center [945, 95] width 329 height 18
type input "ürün"
click at [1106, 59] on icon at bounding box center [1107, 62] width 9 height 12
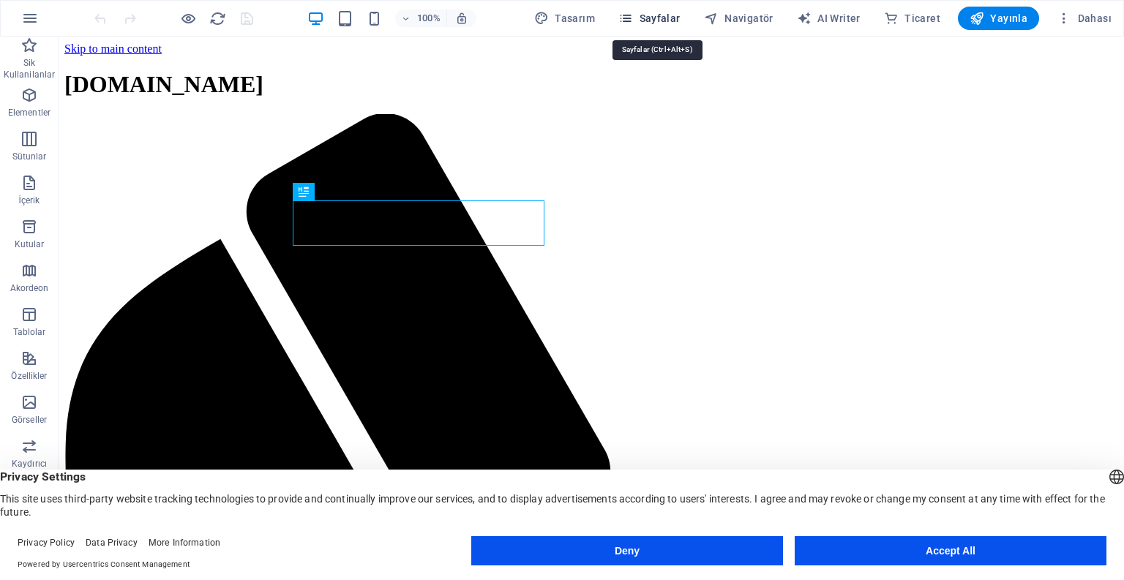
click at [633, 18] on icon "button" at bounding box center [625, 18] width 15 height 15
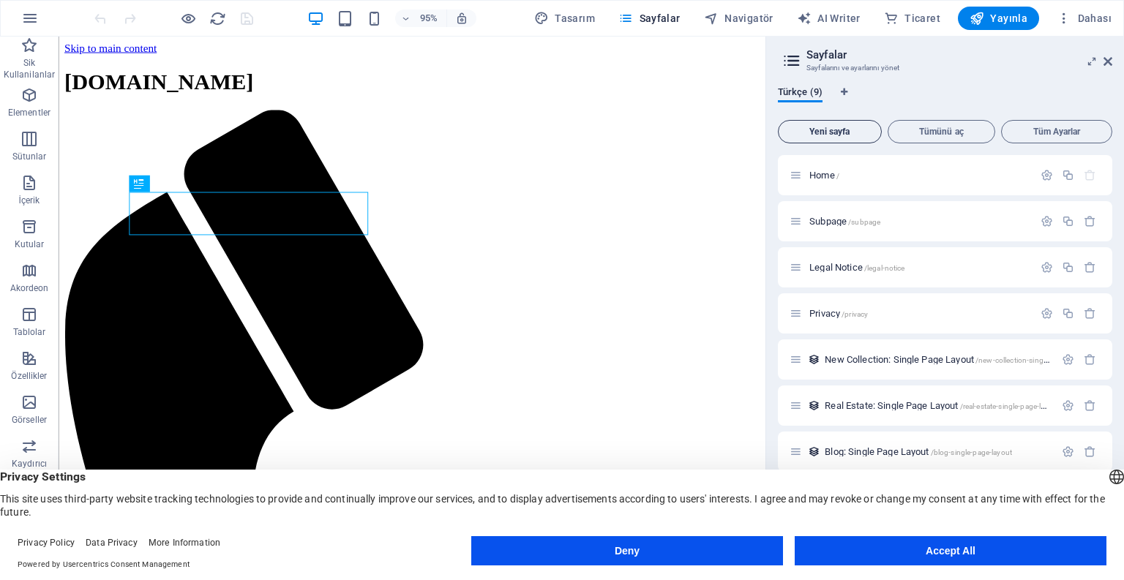
click at [816, 135] on span "Yeni sayfa" at bounding box center [829, 131] width 91 height 9
click at [837, 134] on span "Yeni sayfa" at bounding box center [829, 131] width 91 height 9
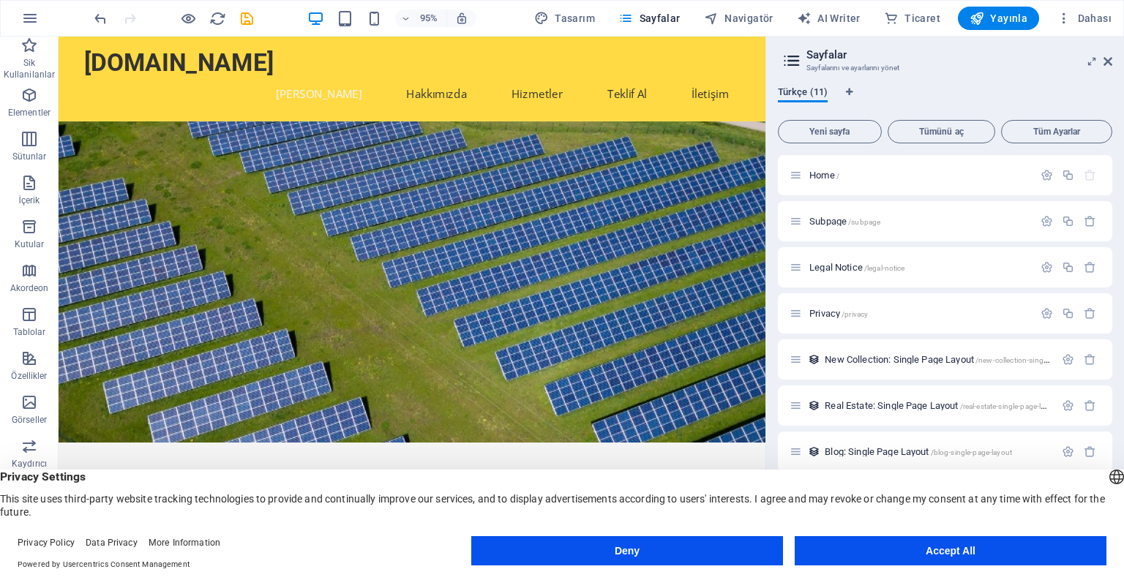
click at [820, 91] on span "Türkçe (11)" at bounding box center [803, 93] width 50 height 20
click at [819, 94] on span "Türkçe (11)" at bounding box center [803, 93] width 50 height 20
click at [819, 93] on span "Türkçe (11)" at bounding box center [803, 93] width 50 height 20
click at [818, 93] on span "Türkçe (11)" at bounding box center [803, 93] width 50 height 20
click at [818, 95] on span "Türkçe (11)" at bounding box center [803, 93] width 50 height 20
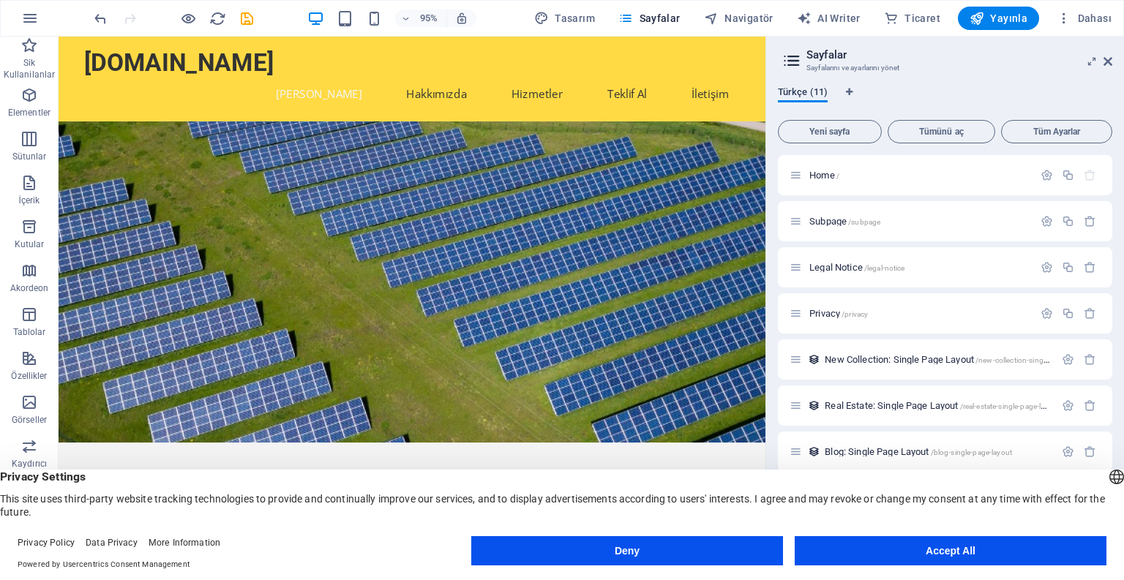
drag, startPoint x: 789, startPoint y: 94, endPoint x: 797, endPoint y: 92, distance: 8.3
click at [789, 94] on span "Türkçe (11)" at bounding box center [803, 93] width 50 height 20
click at [1108, 63] on icon at bounding box center [1107, 62] width 9 height 12
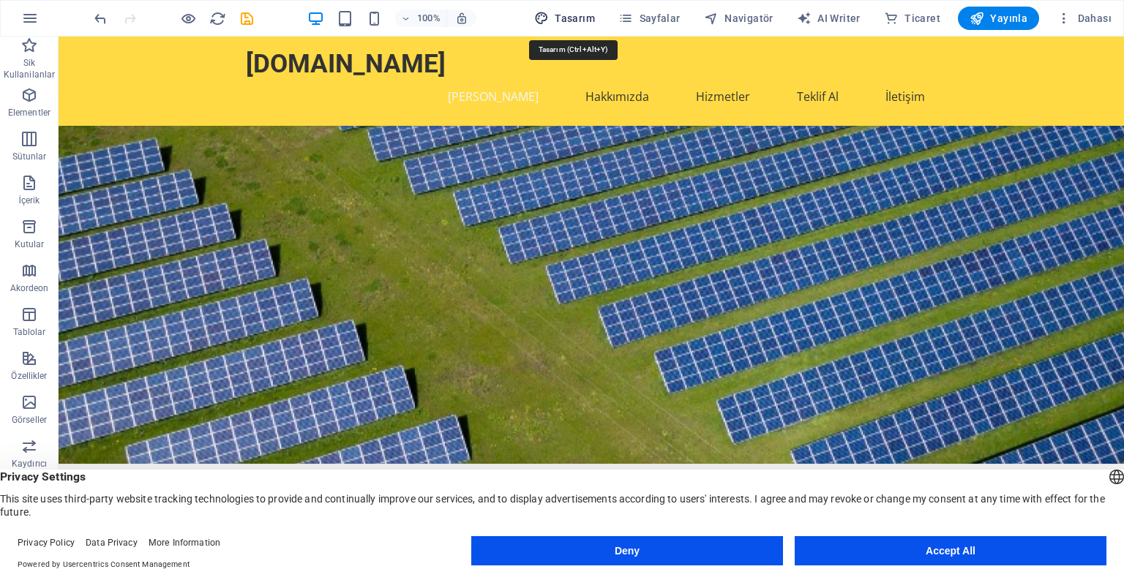
click at [564, 20] on span "Tasarım" at bounding box center [564, 18] width 61 height 15
select select "px"
select select "200"
select select "px"
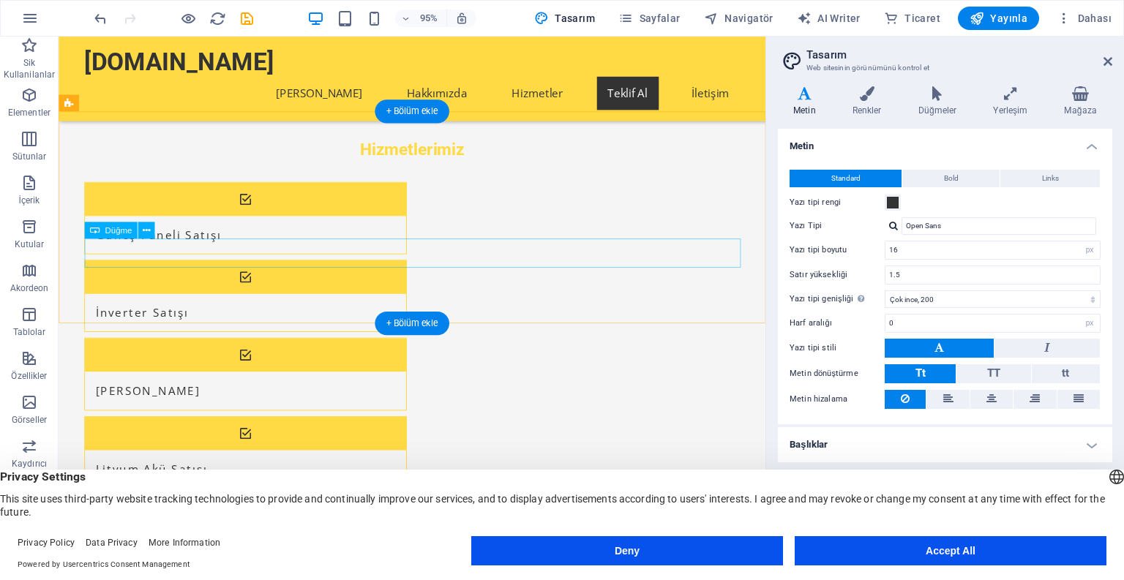
scroll to position [858, 0]
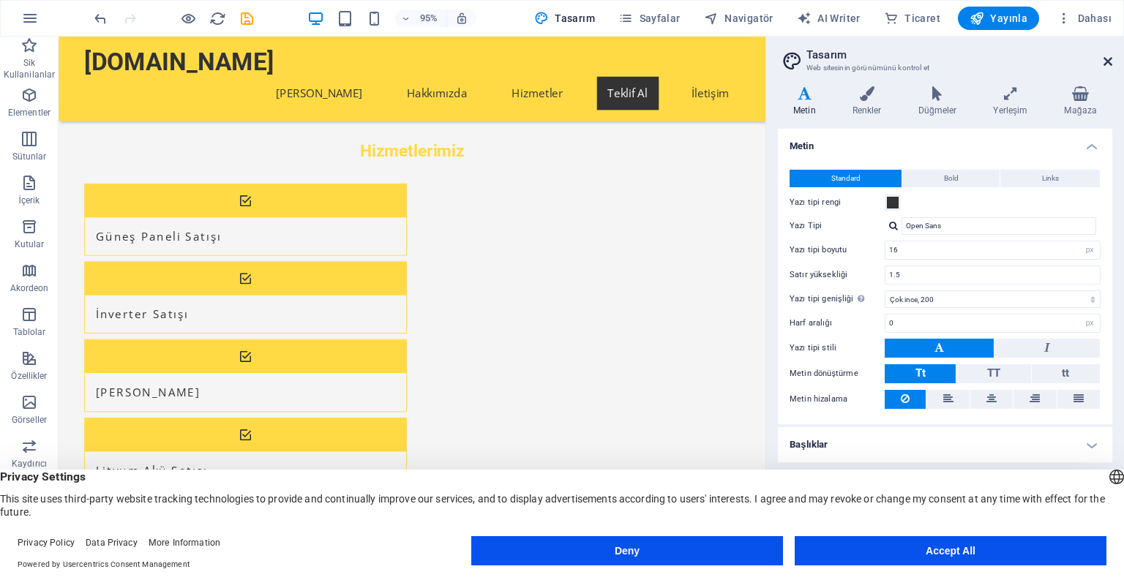
drag, startPoint x: 1112, startPoint y: 61, endPoint x: 1103, endPoint y: 60, distance: 9.6
click at [1111, 61] on aside "Tasarım Web sitesinin görünümünü kontrol et Varyantlar Metin Renkler Düğmeler Y…" at bounding box center [944, 297] width 359 height 520
click at [1106, 63] on icon at bounding box center [1107, 62] width 9 height 12
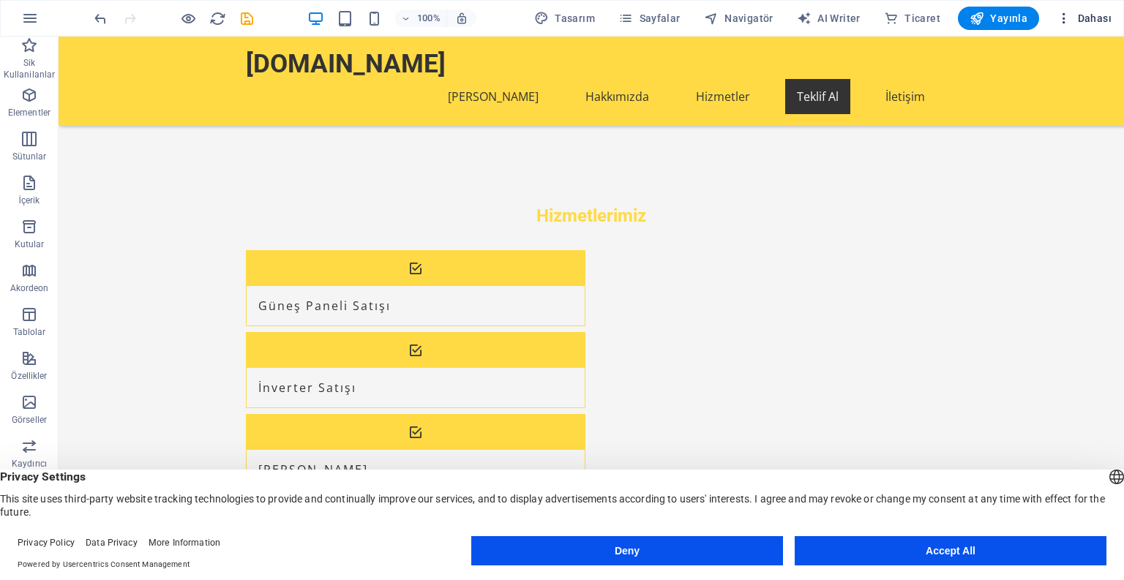
click at [1069, 20] on icon "button" at bounding box center [1064, 18] width 15 height 15
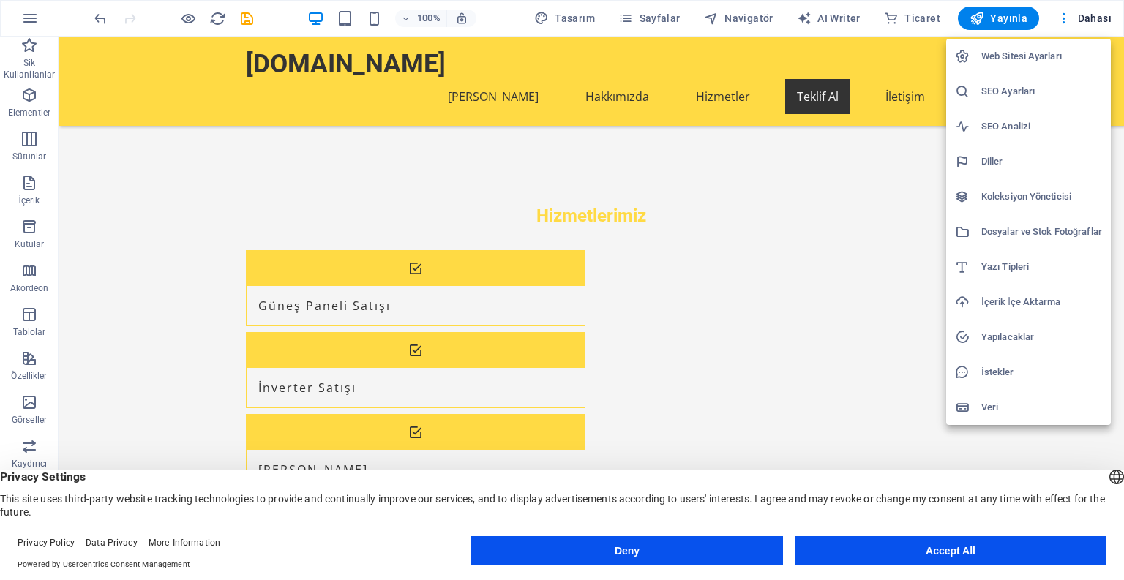
drag, startPoint x: 551, startPoint y: 267, endPoint x: 553, endPoint y: 275, distance: 8.3
click at [550, 267] on div at bounding box center [562, 290] width 1124 height 580
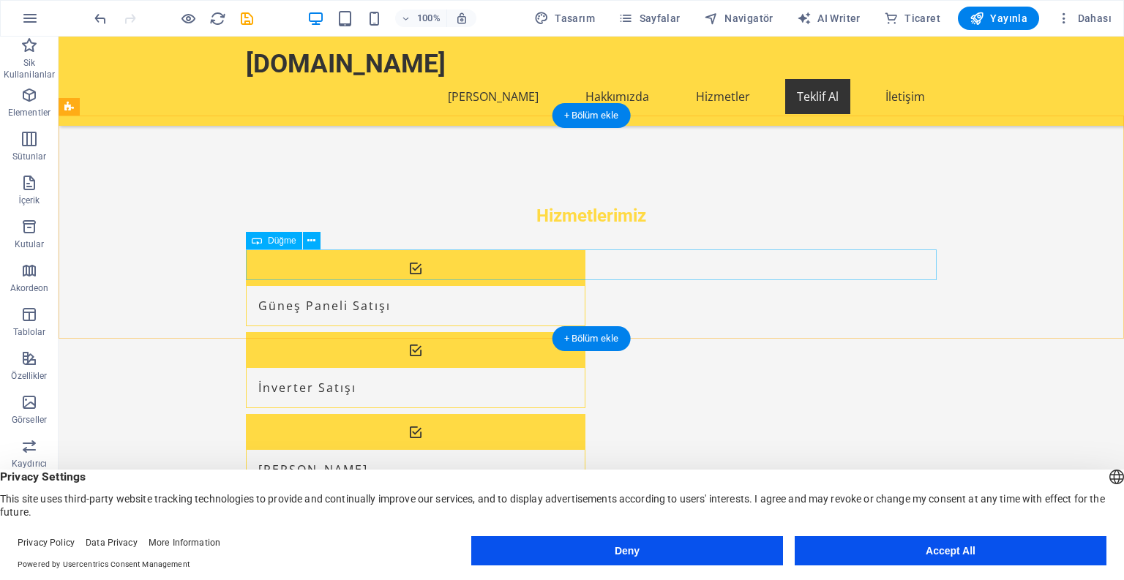
drag, startPoint x: 575, startPoint y: 271, endPoint x: 571, endPoint y: 259, distance: 13.2
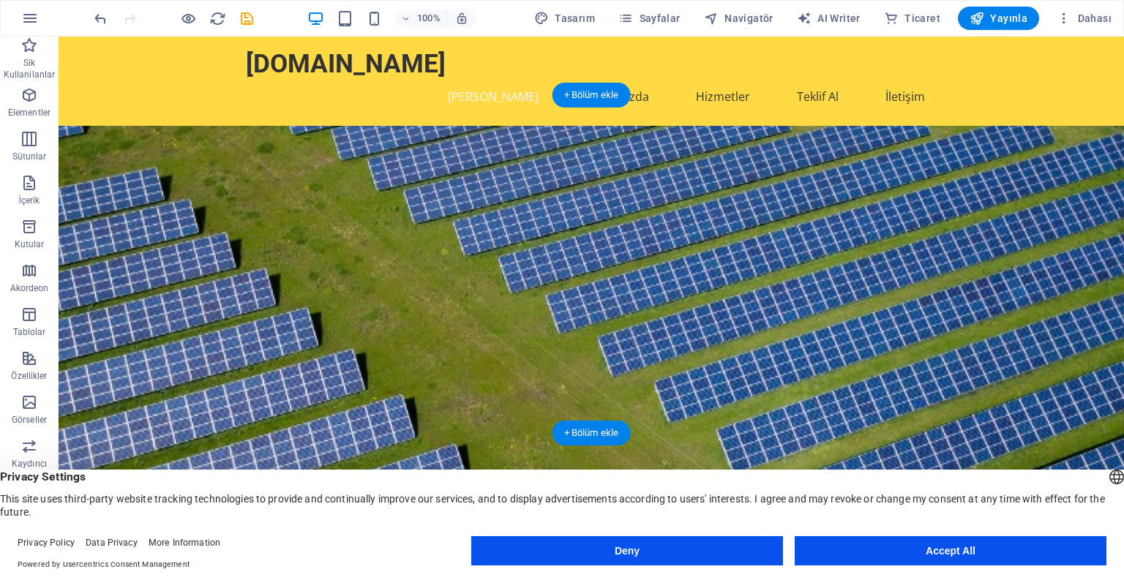
scroll to position [0, 0]
click at [508, 79] on nav "[PERSON_NAME] Hakkımızda Hizmetler Teklif Al İletişim" at bounding box center [591, 96] width 691 height 35
drag, startPoint x: 605, startPoint y: 67, endPoint x: 629, endPoint y: 65, distance: 23.5
click at [604, 79] on nav "[PERSON_NAME] Hakkımızda Hizmetler Teklif Al İletişim" at bounding box center [591, 96] width 691 height 35
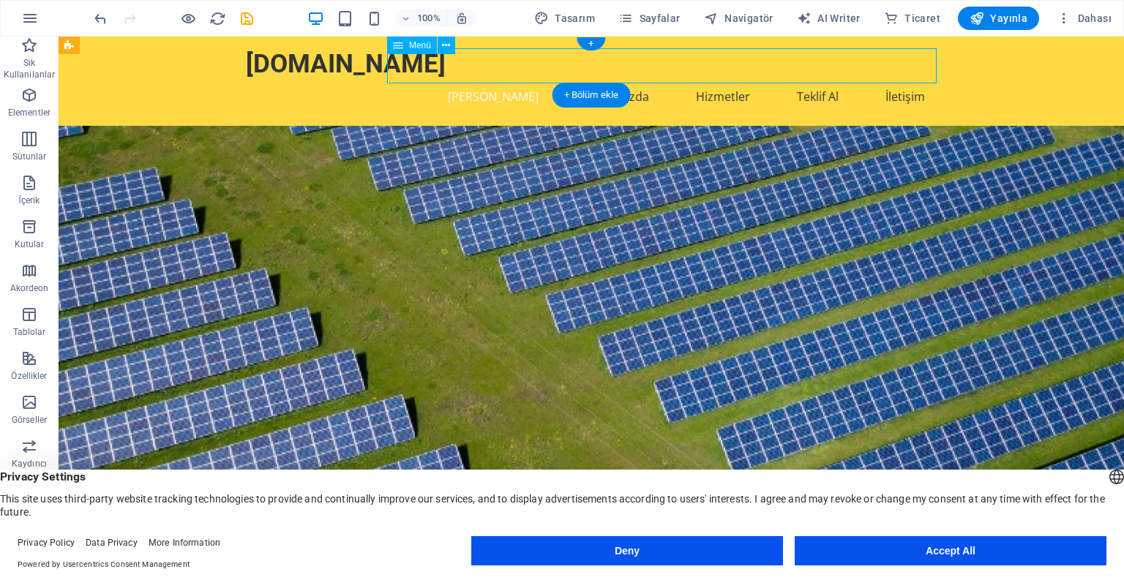
drag, startPoint x: 702, startPoint y: 69, endPoint x: 710, endPoint y: 70, distance: 8.1
click at [701, 79] on nav "[PERSON_NAME] Hakkımızda Hizmetler Teklif Al İletişim" at bounding box center [591, 96] width 691 height 35
click at [850, 79] on nav "[PERSON_NAME] Hakkımızda Hizmetler Teklif Al İletişim" at bounding box center [591, 96] width 691 height 35
drag, startPoint x: 910, startPoint y: 67, endPoint x: 871, endPoint y: 68, distance: 38.8
click at [910, 79] on nav "[PERSON_NAME] Hakkımızda Hizmetler Teklif Al İletişim" at bounding box center [591, 96] width 691 height 35
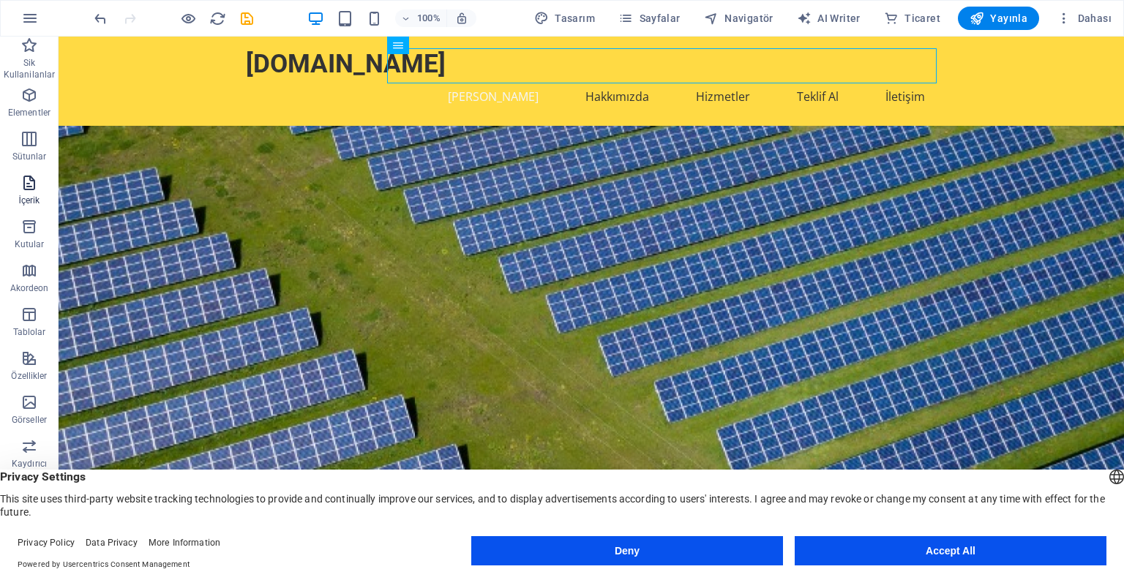
click at [28, 185] on icon "button" at bounding box center [29, 183] width 18 height 18
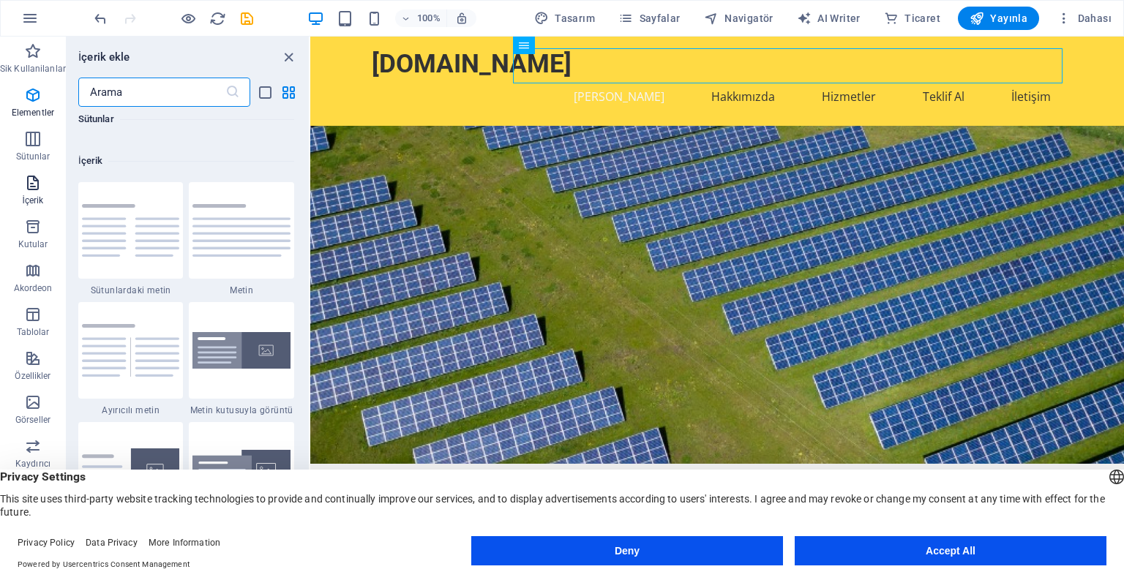
scroll to position [2560, 0]
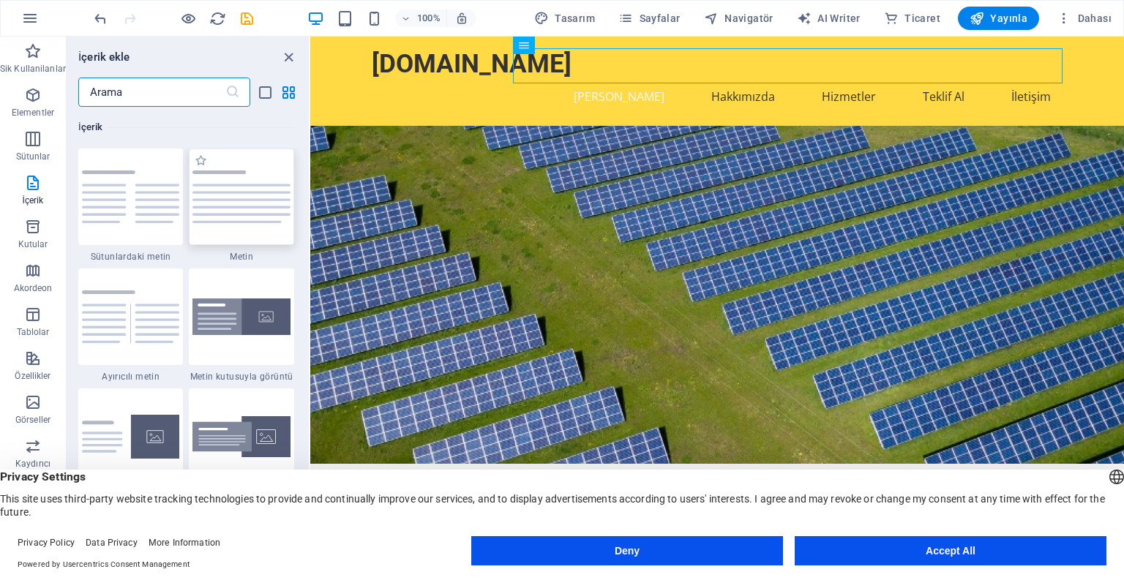
click at [247, 216] on img at bounding box center [241, 196] width 98 height 52
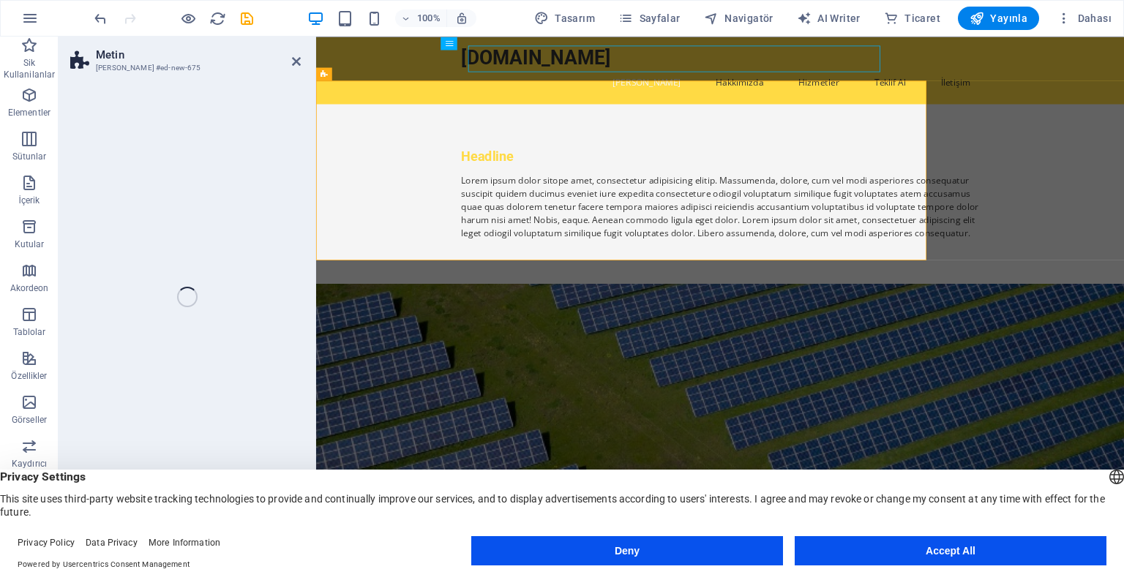
select select "preset-text-v2-default"
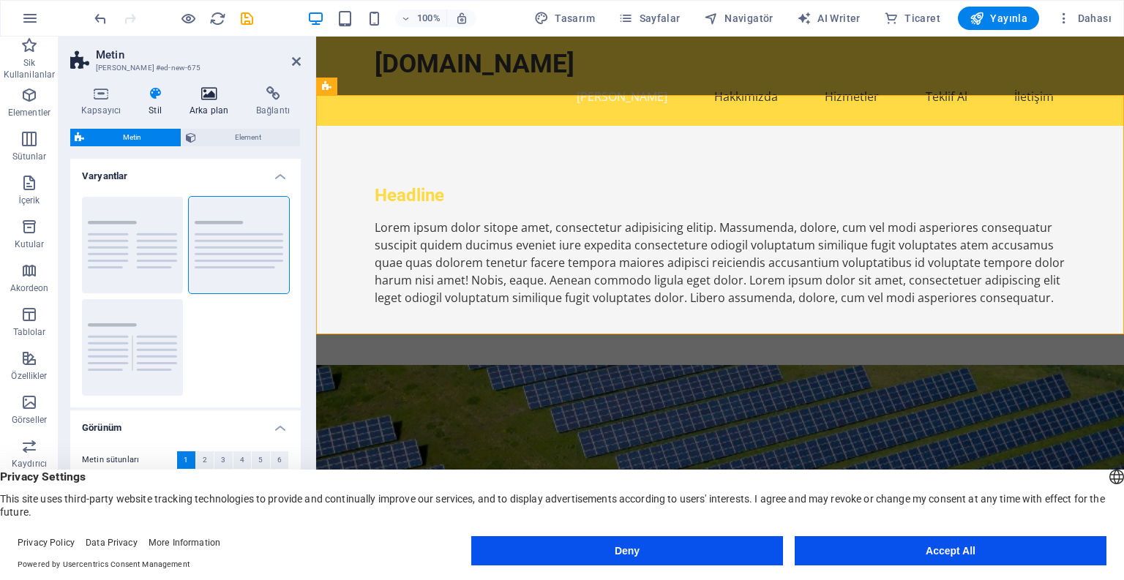
click at [212, 97] on icon at bounding box center [209, 93] width 61 height 15
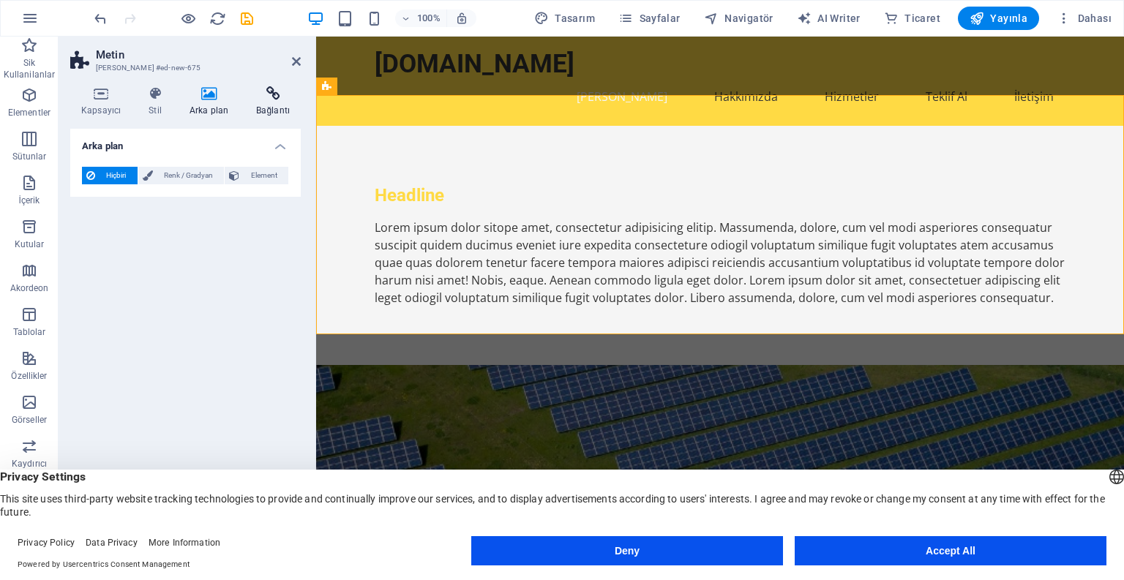
click at [270, 94] on icon at bounding box center [273, 93] width 56 height 15
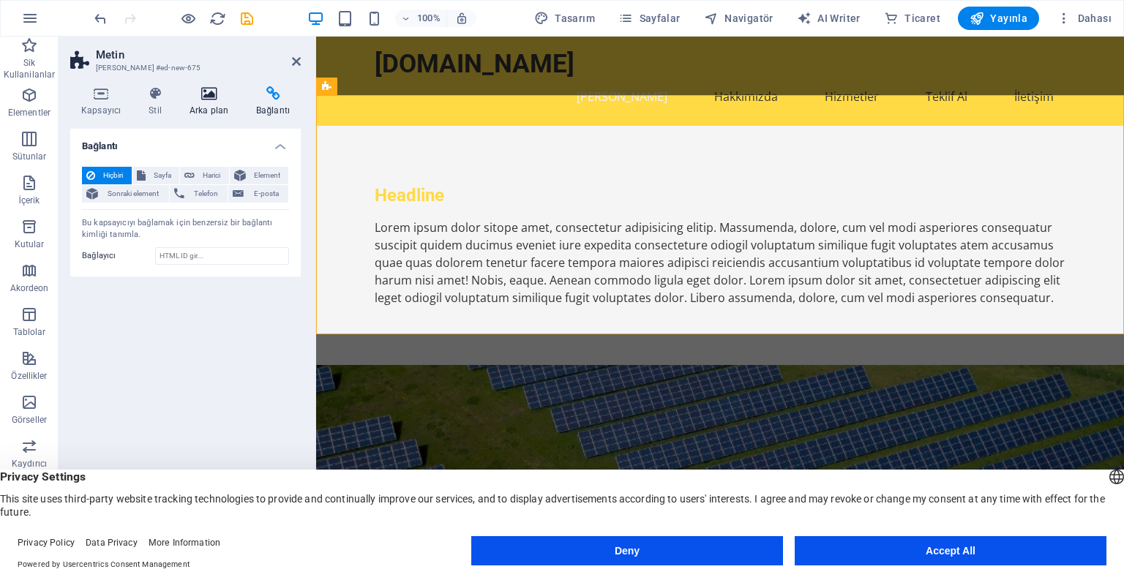
click at [206, 98] on icon at bounding box center [209, 93] width 61 height 15
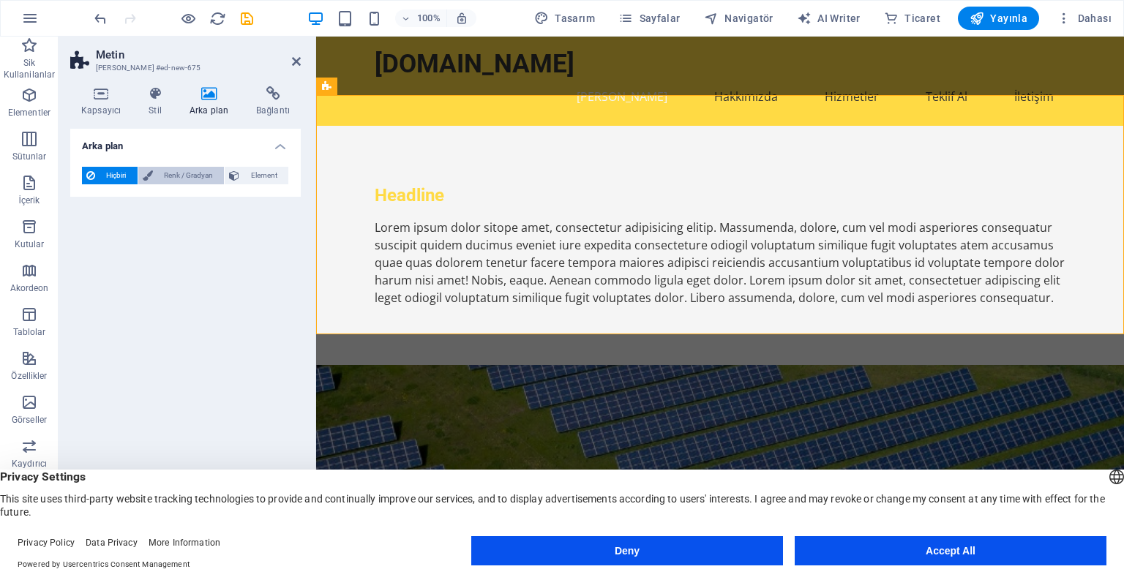
click at [183, 170] on span "Renk / Gradyan" at bounding box center [188, 176] width 63 height 18
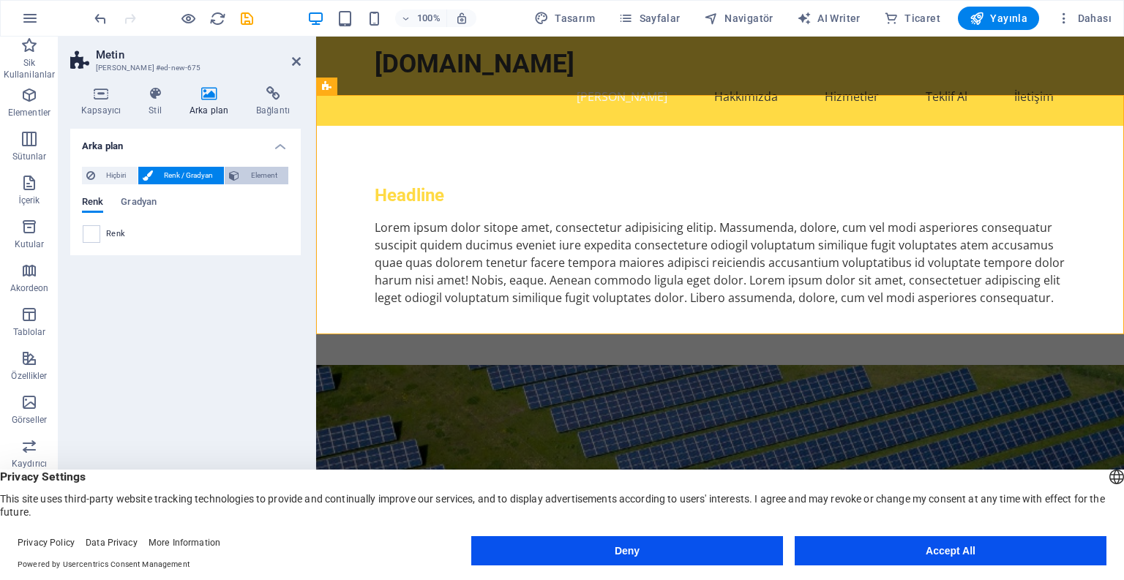
click at [263, 174] on span "Element" at bounding box center [264, 176] width 40 height 18
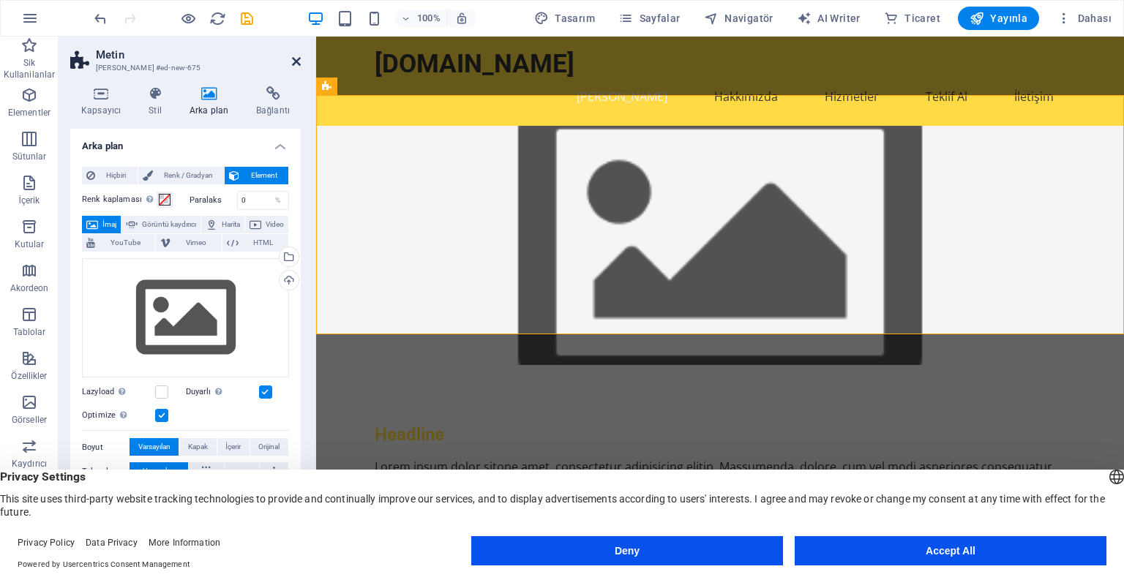
click at [296, 63] on icon at bounding box center [296, 62] width 9 height 12
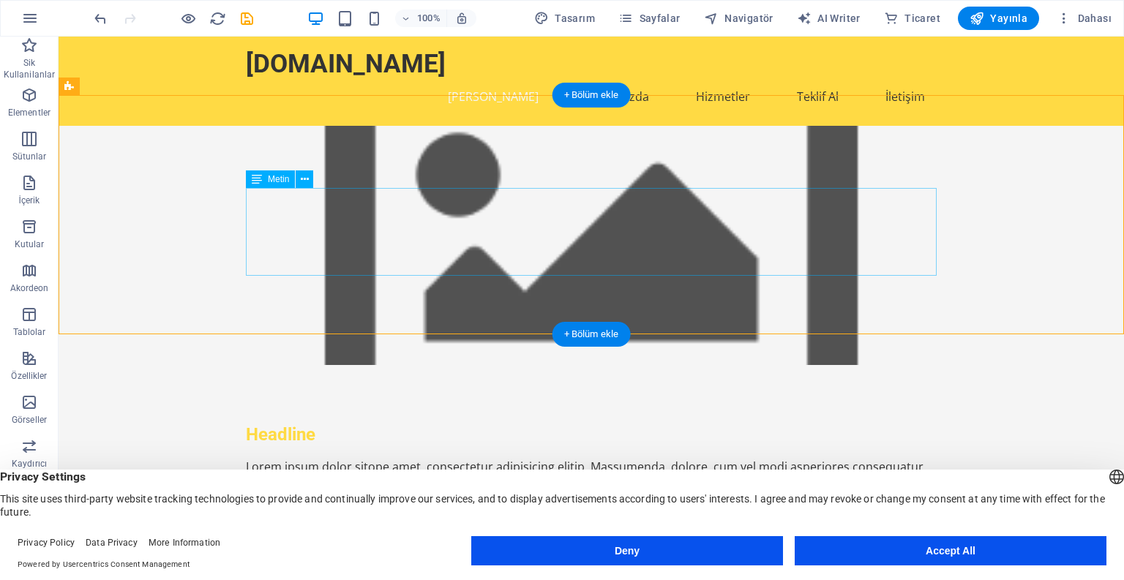
click at [672, 458] on div "Lorem ipsum dolor sitope amet, consectetur adipisicing elitip. Massumenda, dolo…" at bounding box center [591, 502] width 691 height 88
click at [678, 458] on div "Lorem ipsum dolor sitope amet, consectetur adipisicing elitip. Massumenda, dolo…" at bounding box center [591, 502] width 691 height 88
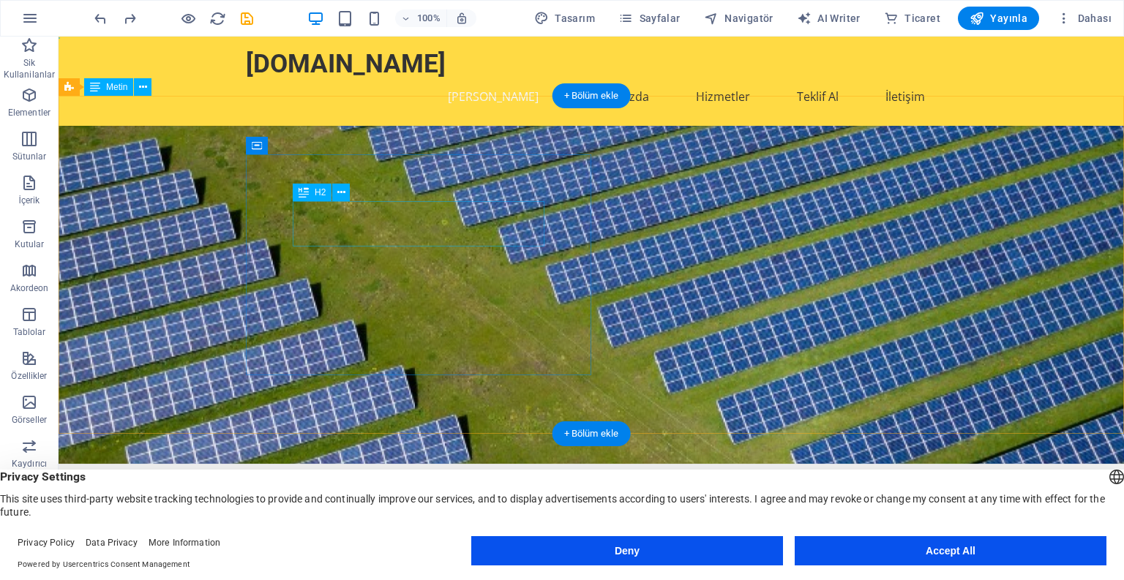
scroll to position [0, 0]
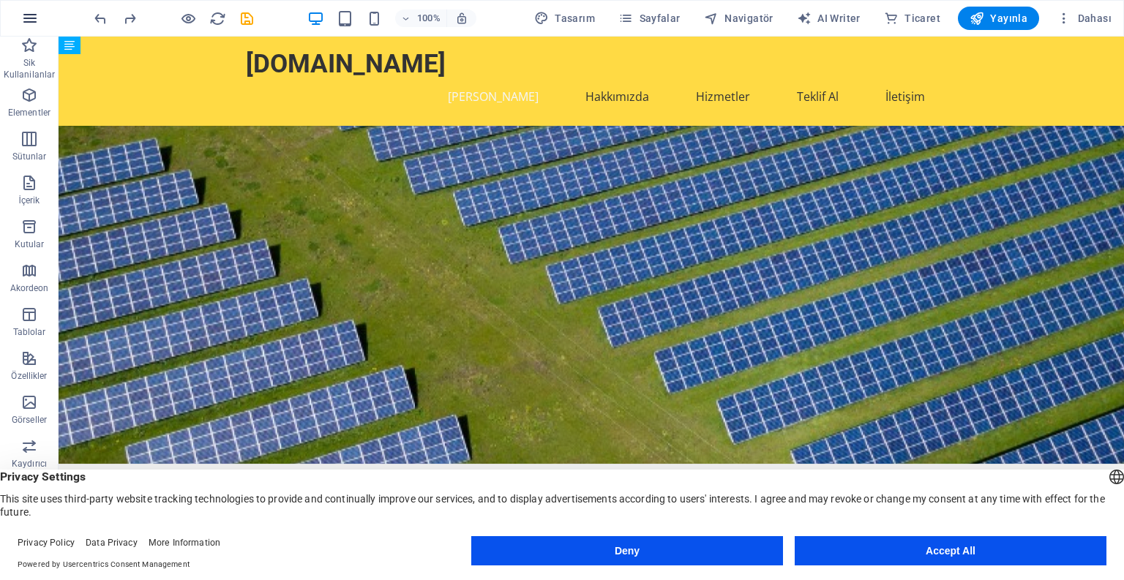
click at [31, 20] on icon "button" at bounding box center [30, 19] width 18 height 18
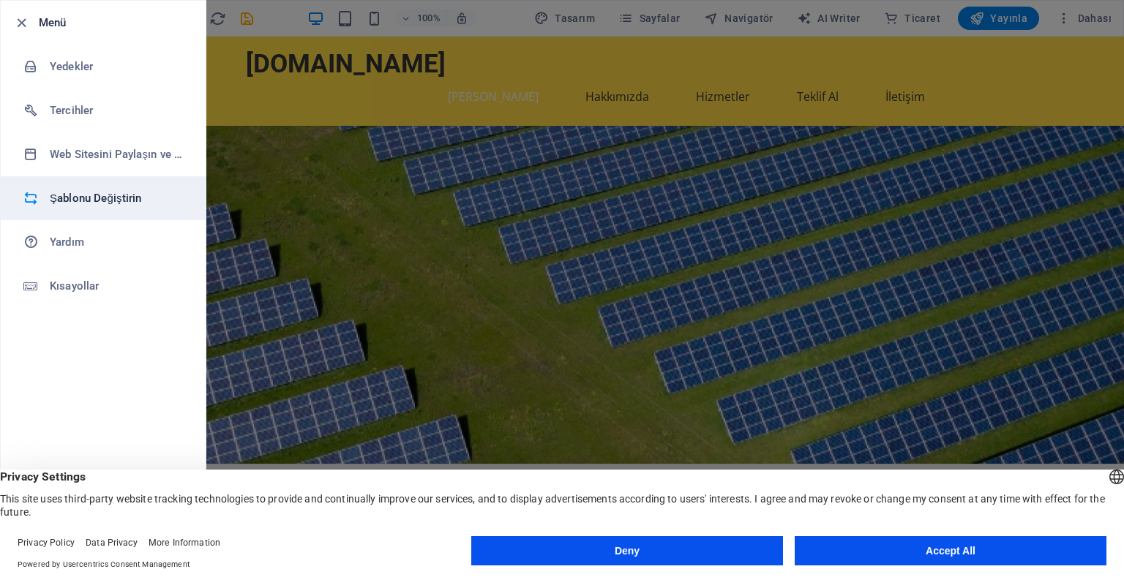
click at [97, 200] on h6 "Şablonu Değiştirin" at bounding box center [117, 199] width 135 height 18
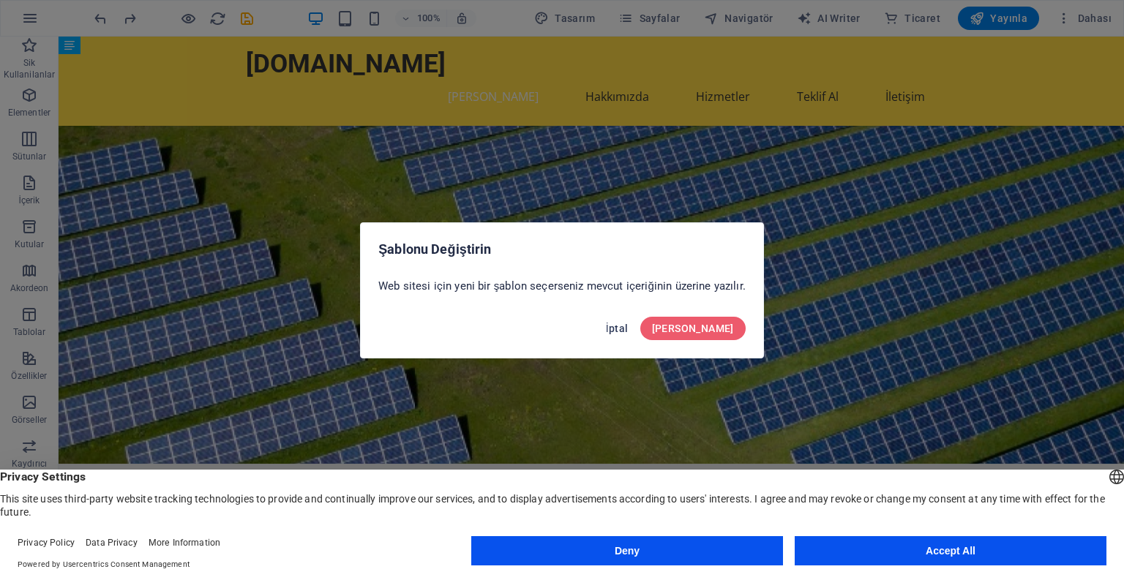
click at [629, 329] on span "İptal" at bounding box center [617, 329] width 23 height 12
